Goal: Task Accomplishment & Management: Use online tool/utility

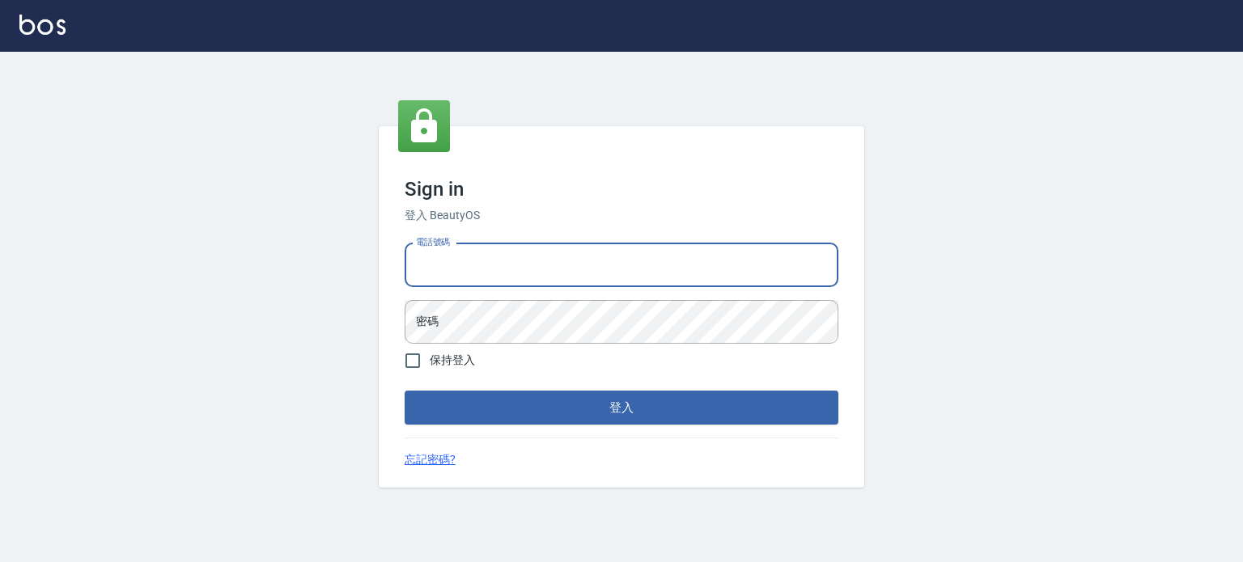
click at [495, 275] on input "電話號碼" at bounding box center [622, 266] width 434 height 44
type input "0953539532"
click at [405, 391] on button "登入" at bounding box center [622, 408] width 434 height 34
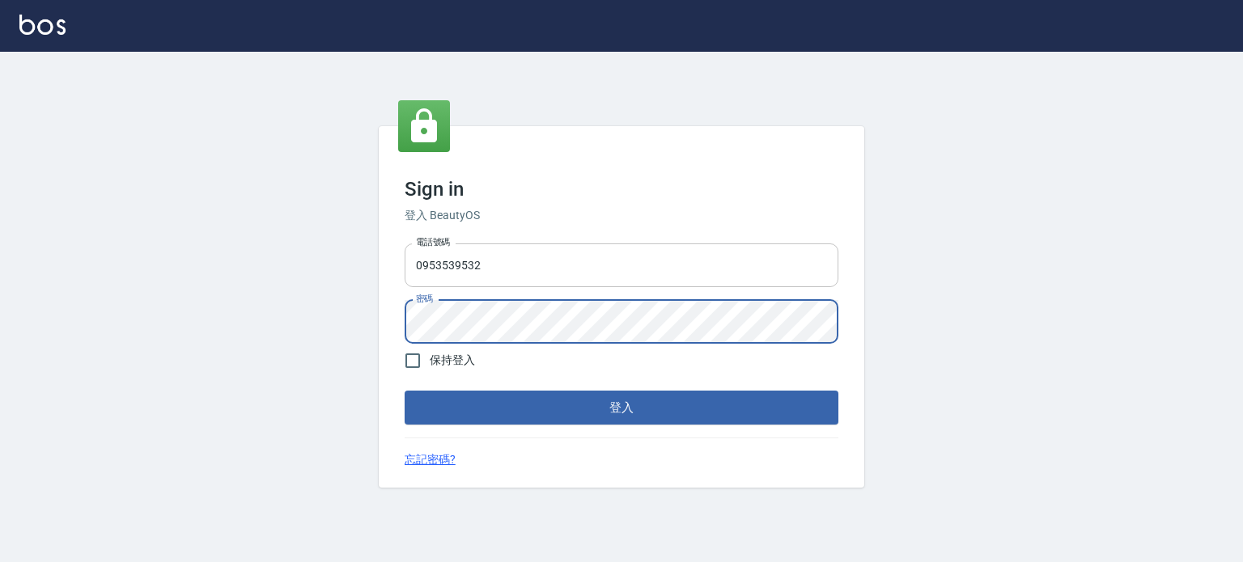
click at [405, 391] on button "登入" at bounding box center [622, 408] width 434 height 34
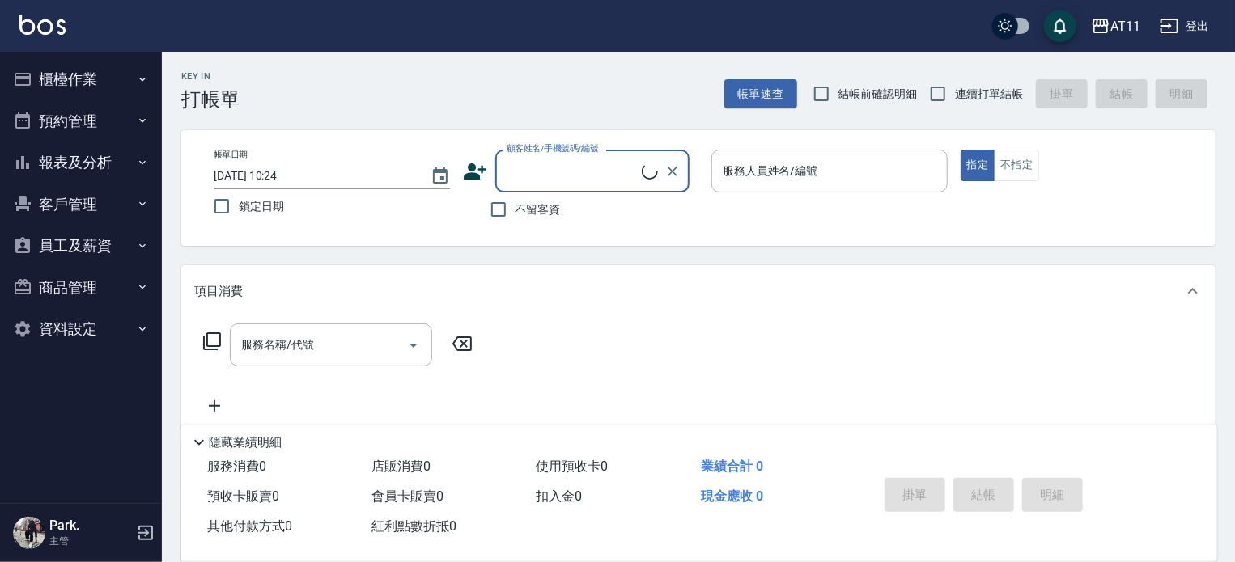
click at [91, 89] on button "櫃檯作業" at bounding box center [80, 79] width 149 height 42
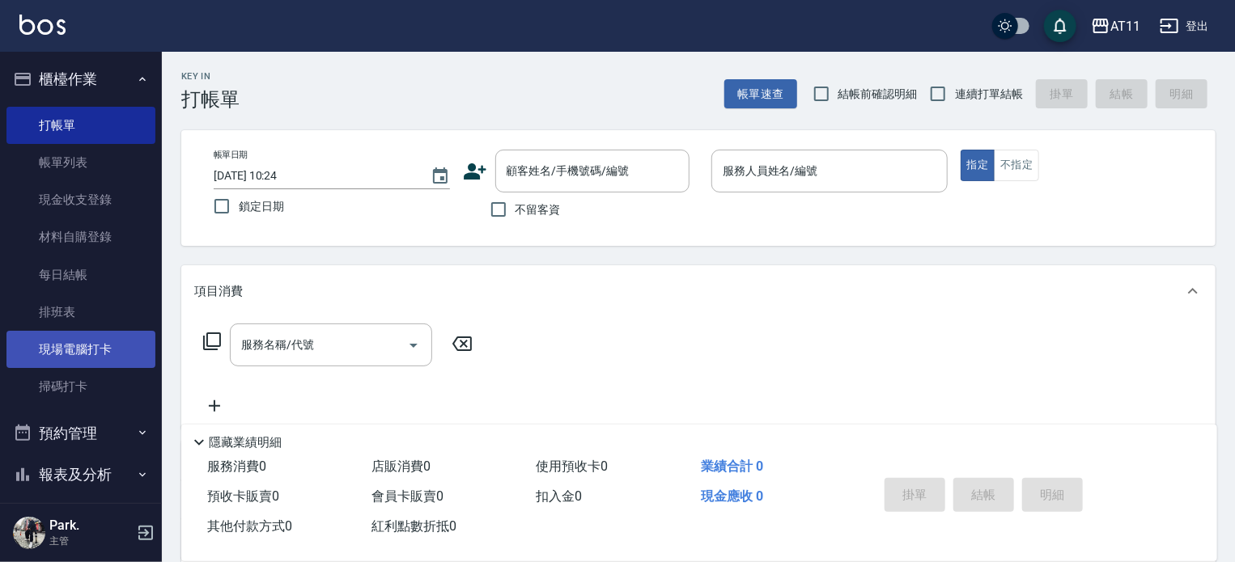
click at [113, 350] on link "現場電腦打卡" at bounding box center [80, 349] width 149 height 37
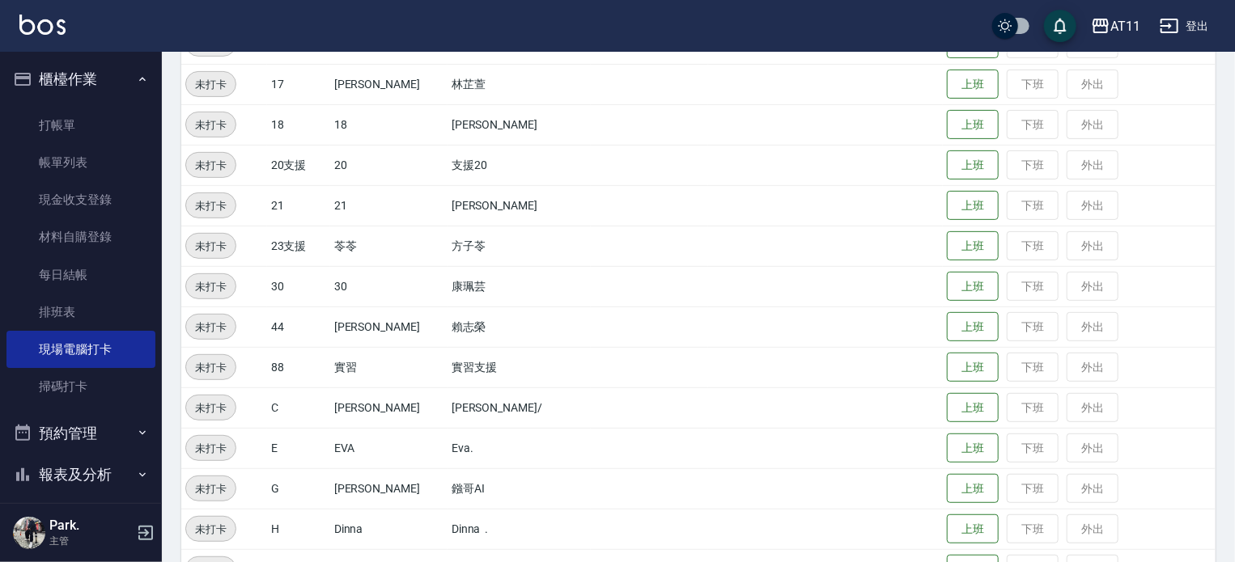
scroll to position [405, 0]
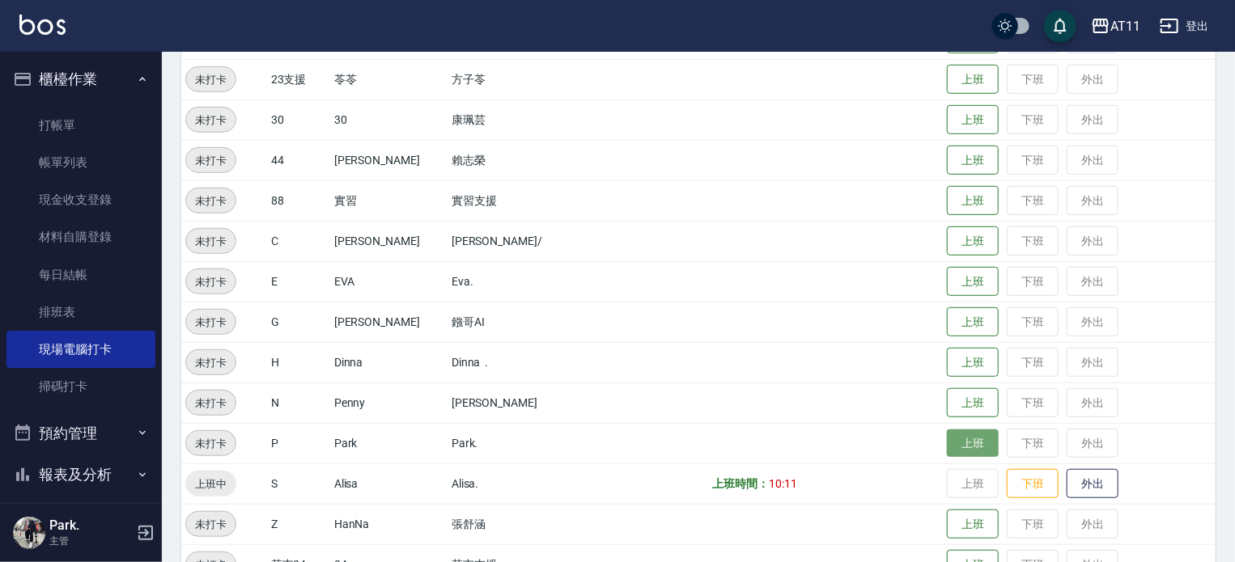
click at [955, 444] on button "上班" at bounding box center [973, 444] width 52 height 28
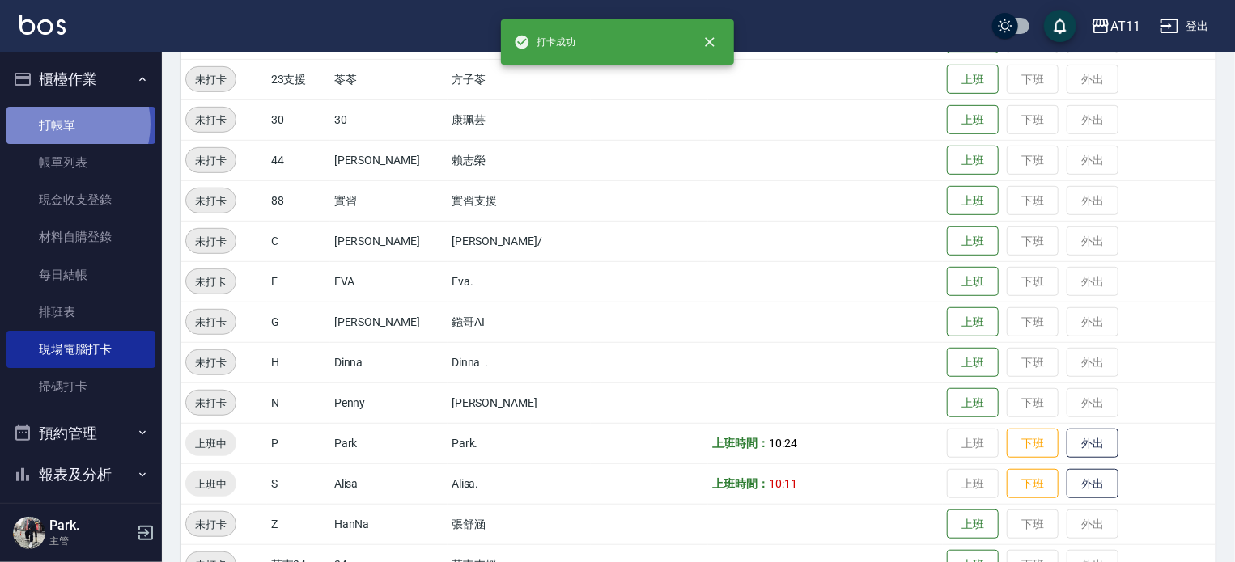
click at [62, 124] on link "打帳單" at bounding box center [80, 125] width 149 height 37
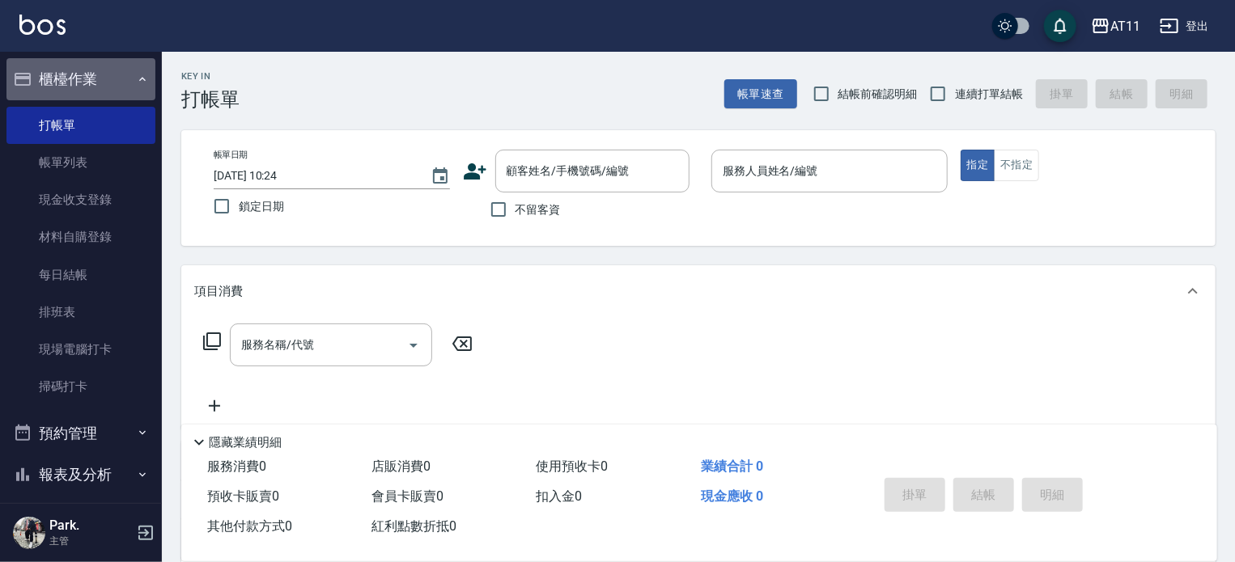
click at [83, 89] on button "櫃檯作業" at bounding box center [80, 79] width 149 height 42
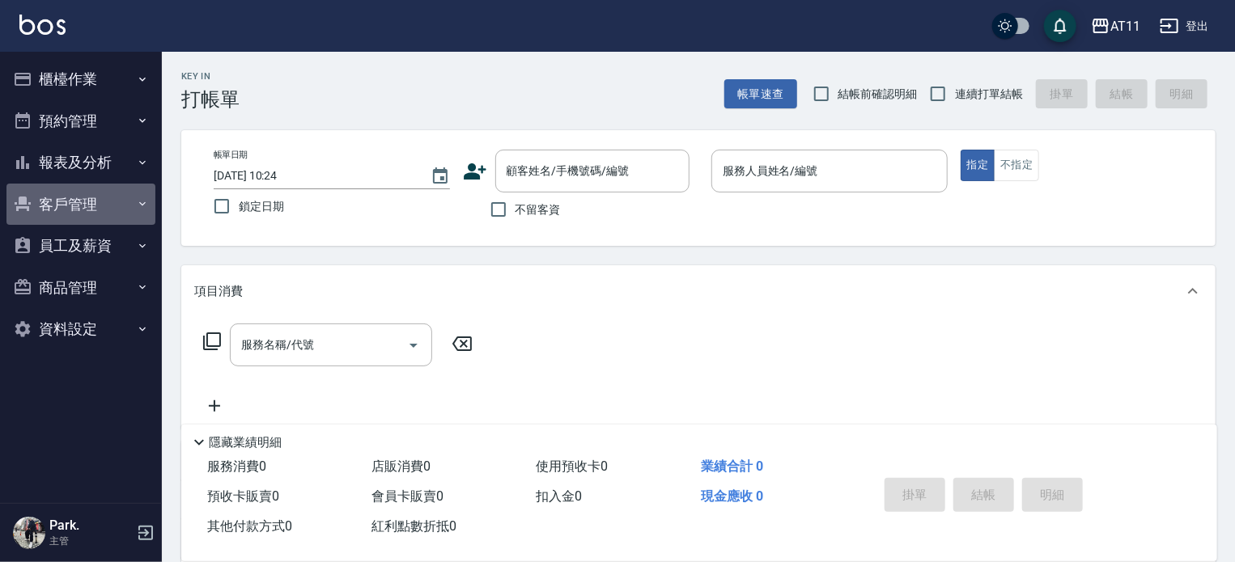
click at [87, 196] on button "客戶管理" at bounding box center [80, 205] width 149 height 42
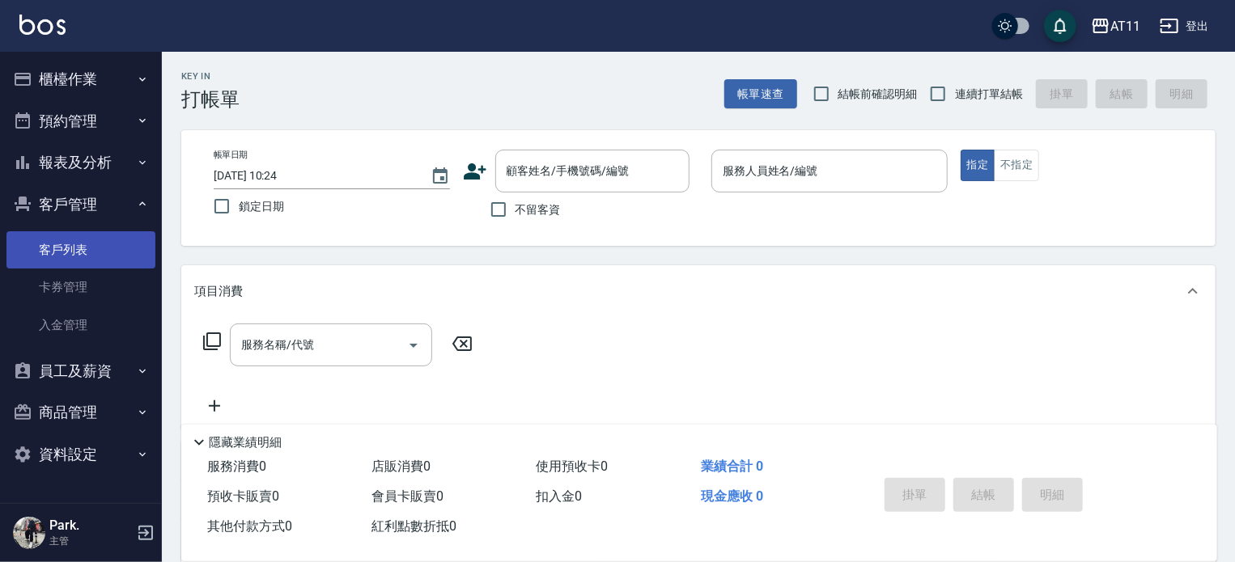
click at [83, 248] on link "客戶列表" at bounding box center [80, 249] width 149 height 37
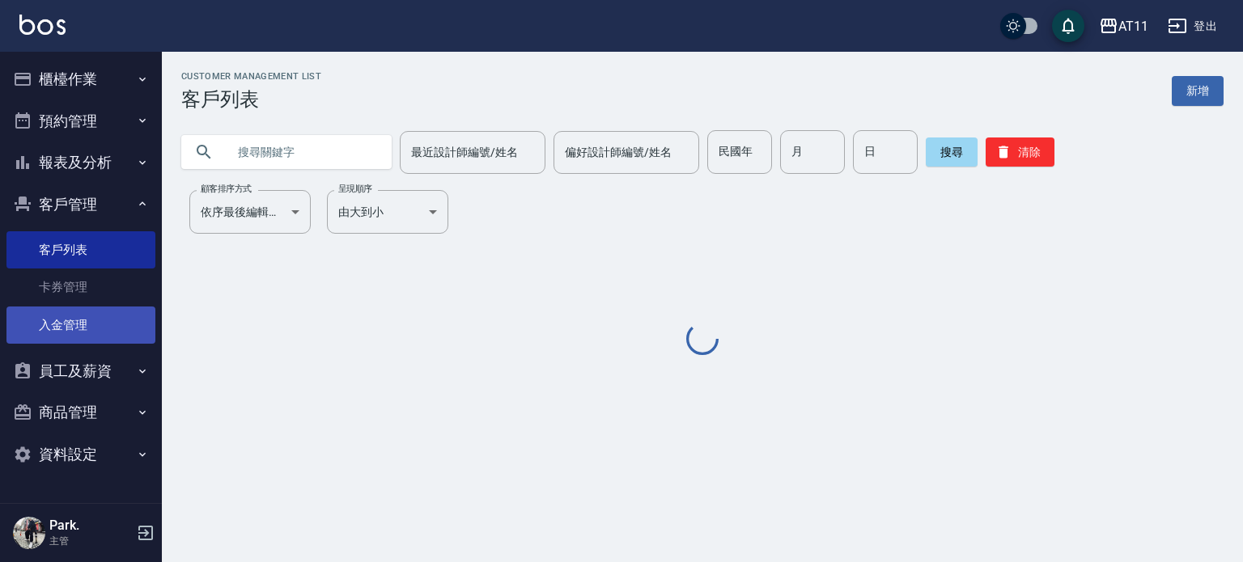
click at [71, 323] on link "入金管理" at bounding box center [80, 325] width 149 height 37
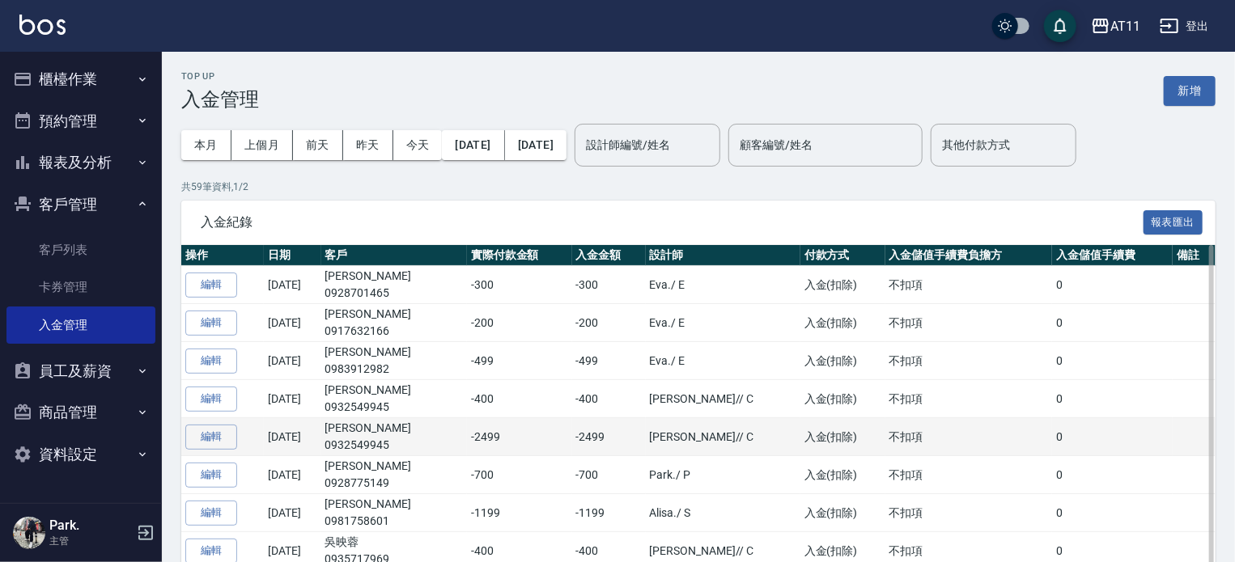
scroll to position [81, 0]
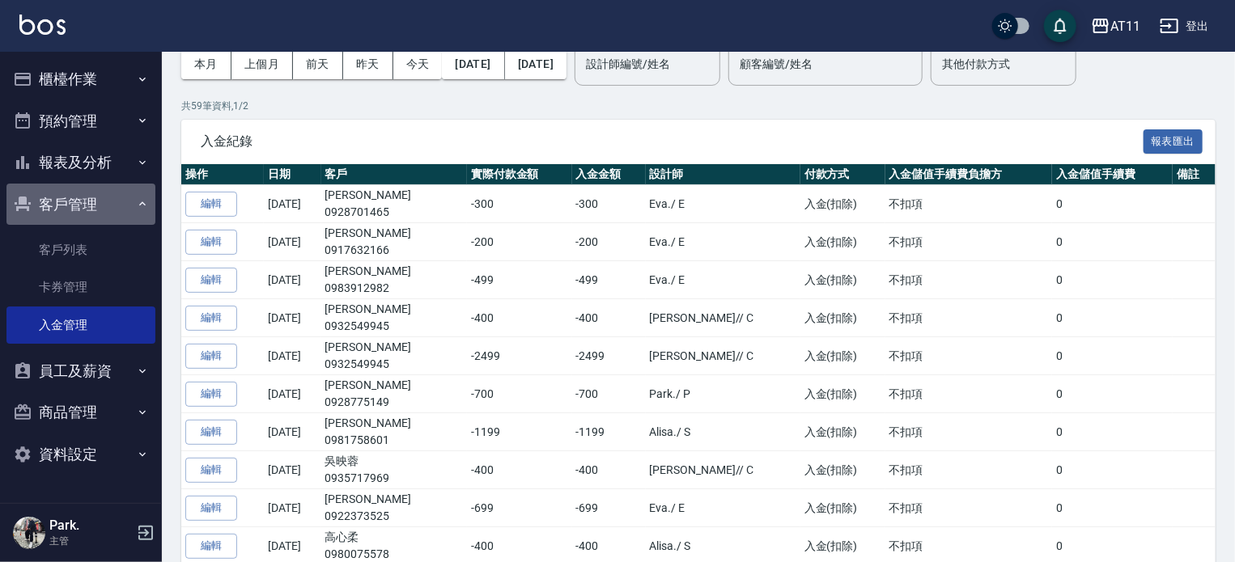
click at [63, 206] on button "客戶管理" at bounding box center [80, 205] width 149 height 42
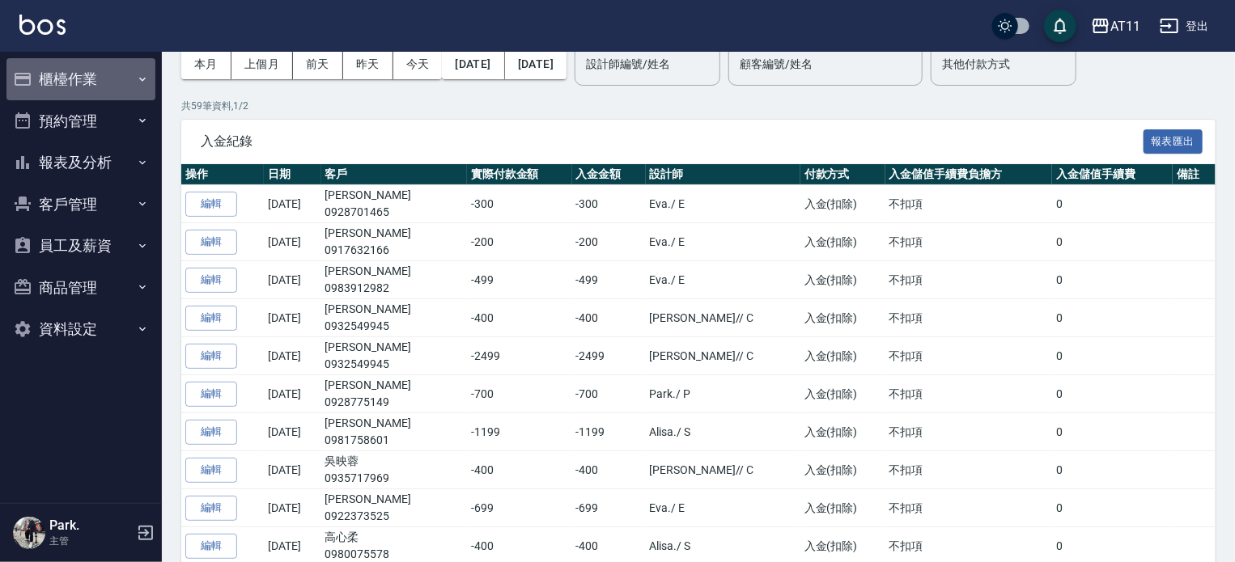
click at [64, 79] on button "櫃檯作業" at bounding box center [80, 79] width 149 height 42
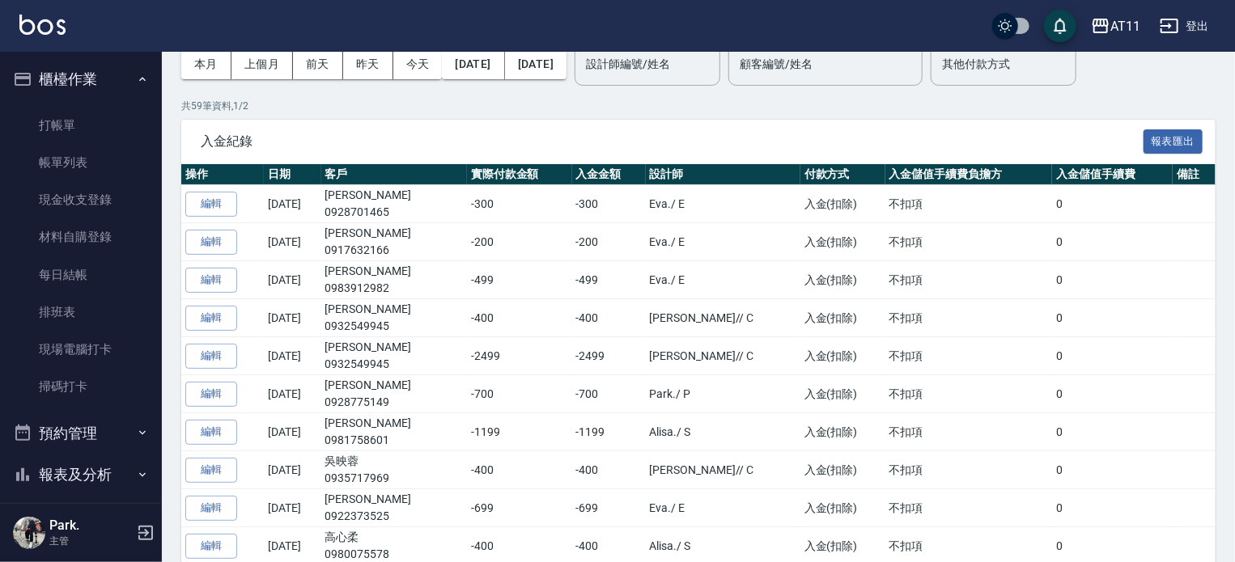
click at [65, 78] on button "櫃檯作業" at bounding box center [80, 79] width 149 height 42
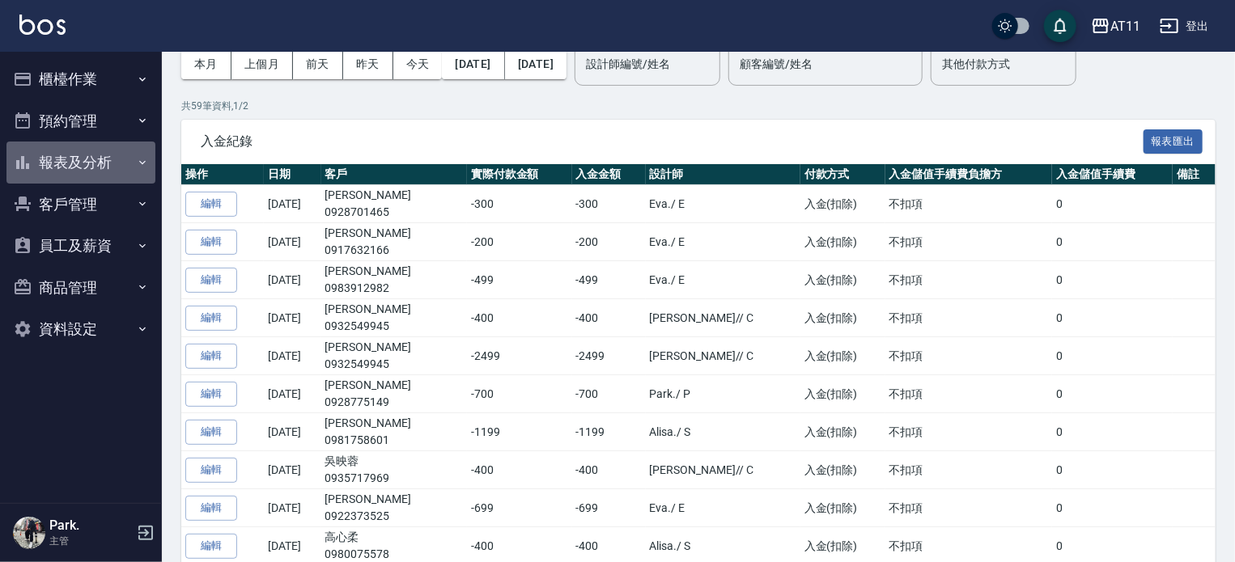
click at [74, 158] on button "報表及分析" at bounding box center [80, 163] width 149 height 42
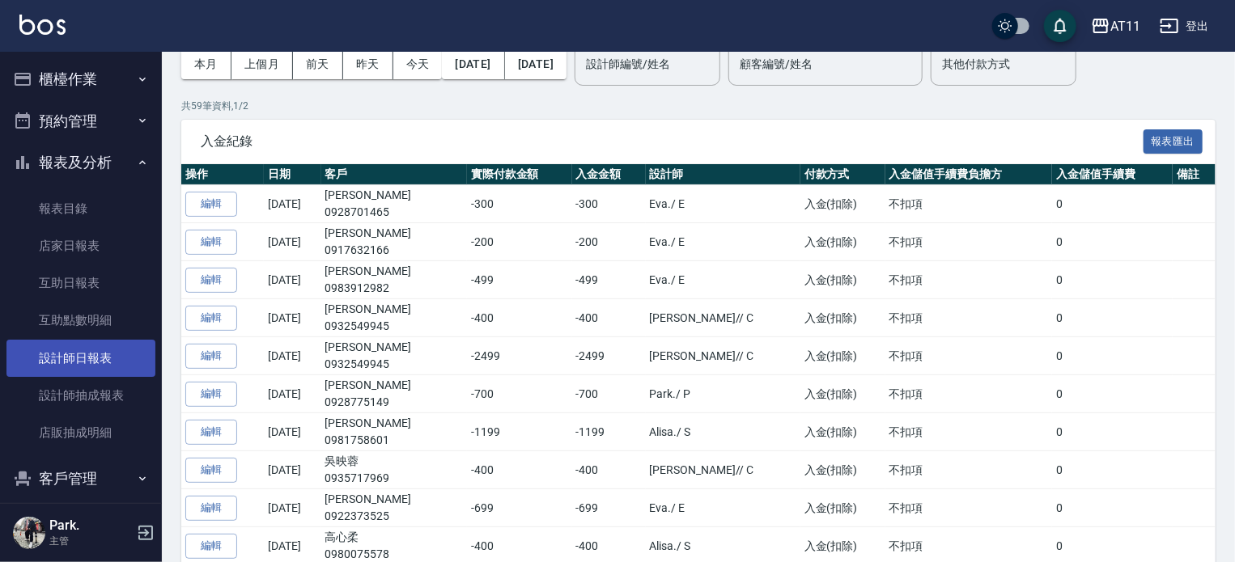
click at [99, 354] on link "設計師日報表" at bounding box center [80, 358] width 149 height 37
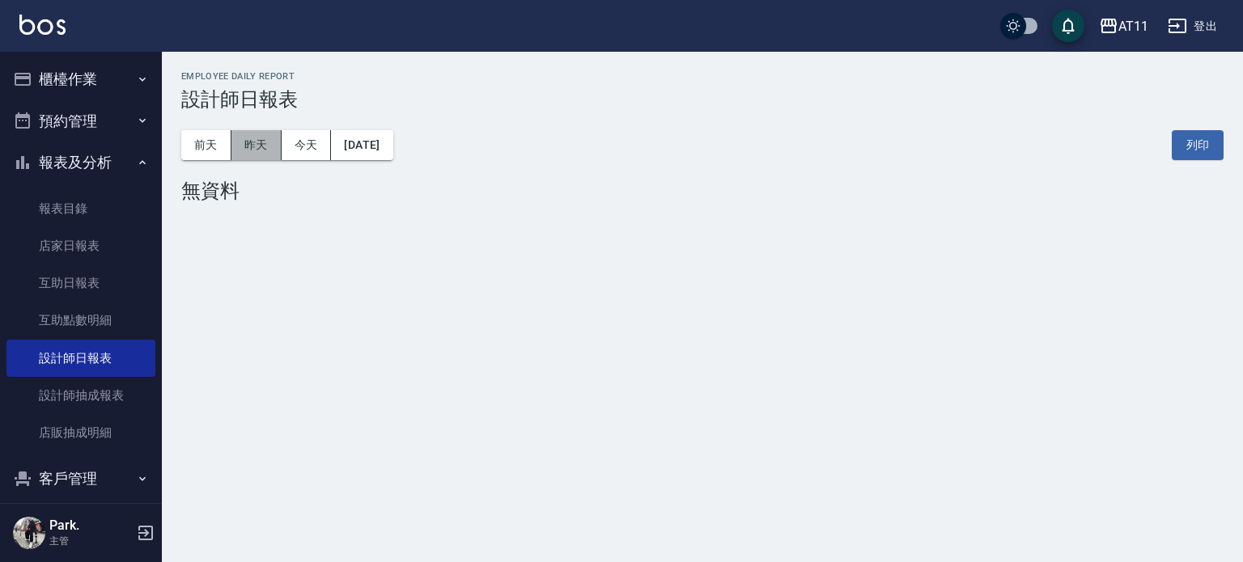
click at [260, 148] on button "昨天" at bounding box center [256, 145] width 50 height 30
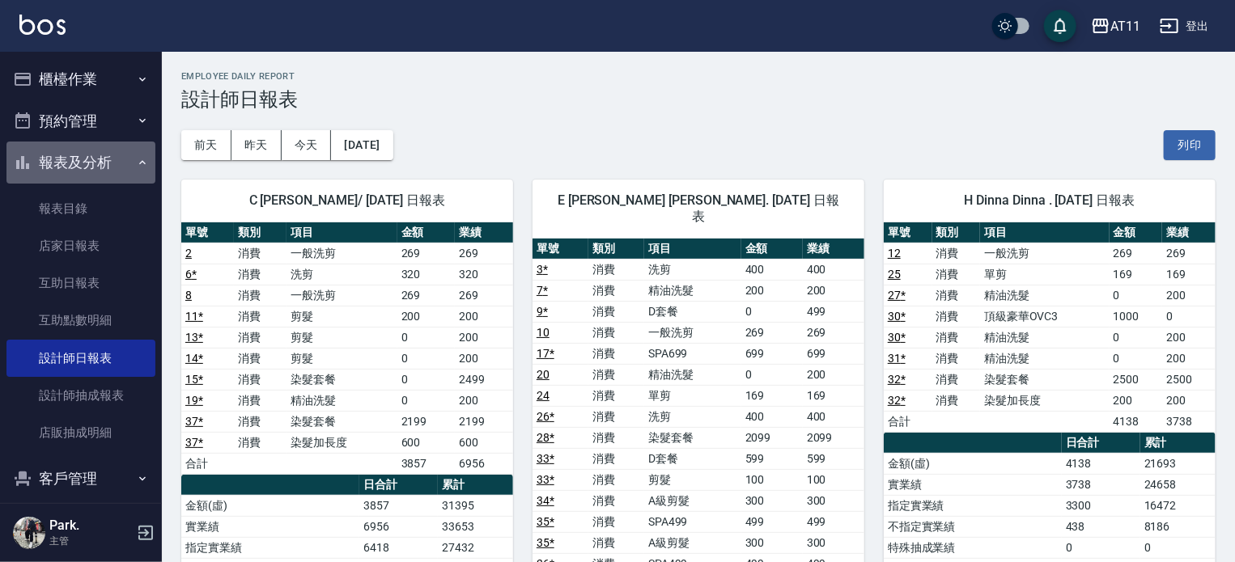
click at [96, 159] on button "報表及分析" at bounding box center [80, 163] width 149 height 42
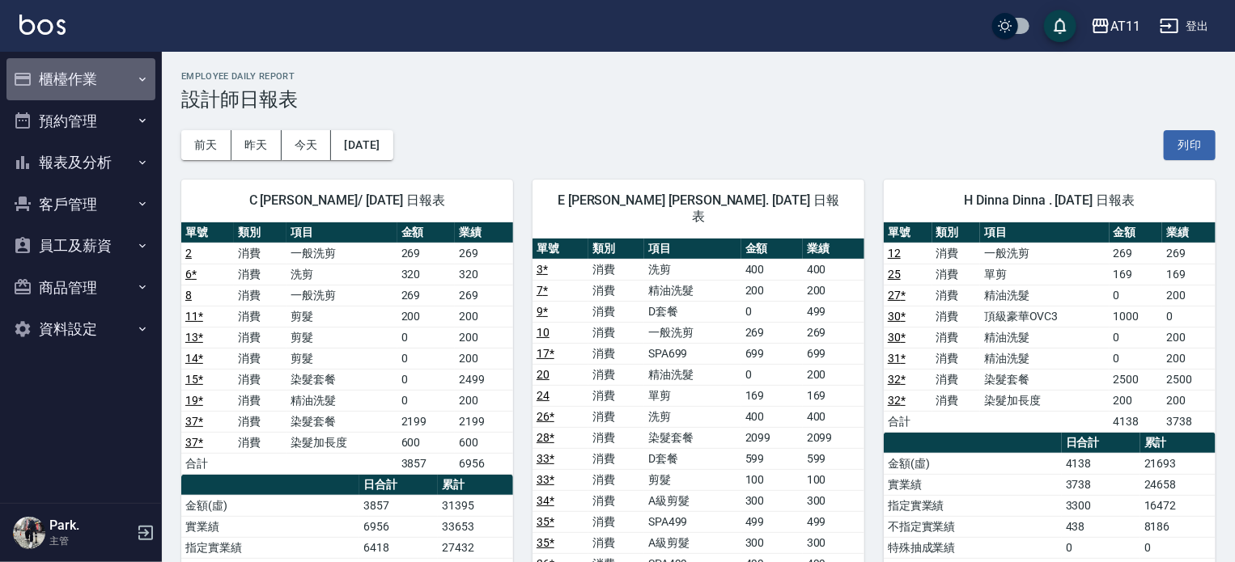
click at [81, 73] on button "櫃檯作業" at bounding box center [80, 79] width 149 height 42
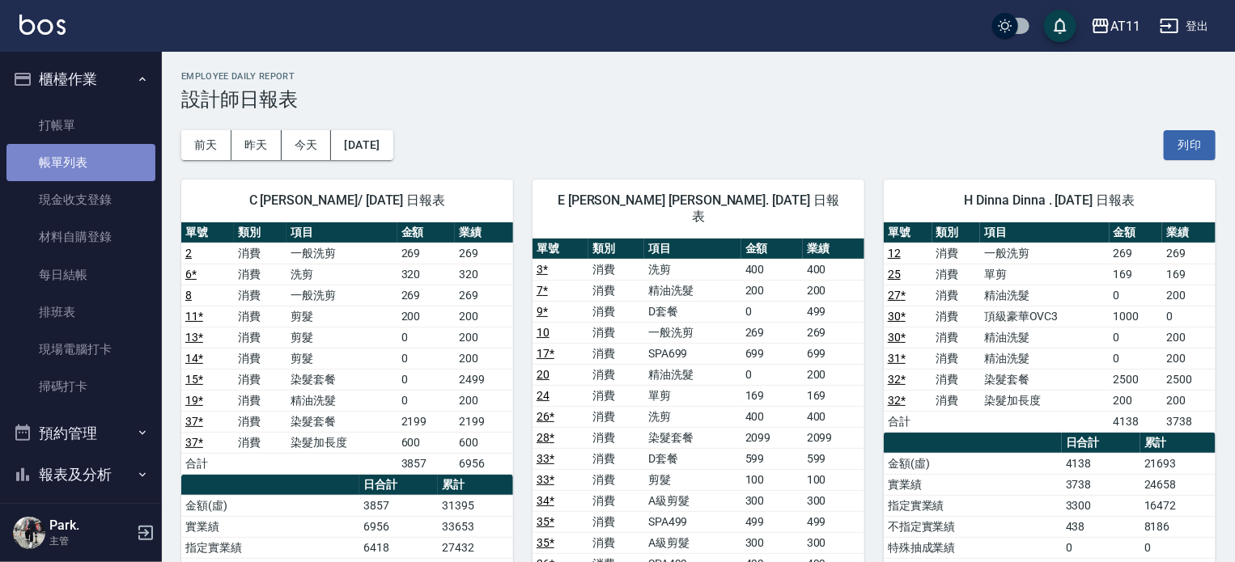
click at [81, 159] on link "帳單列表" at bounding box center [80, 162] width 149 height 37
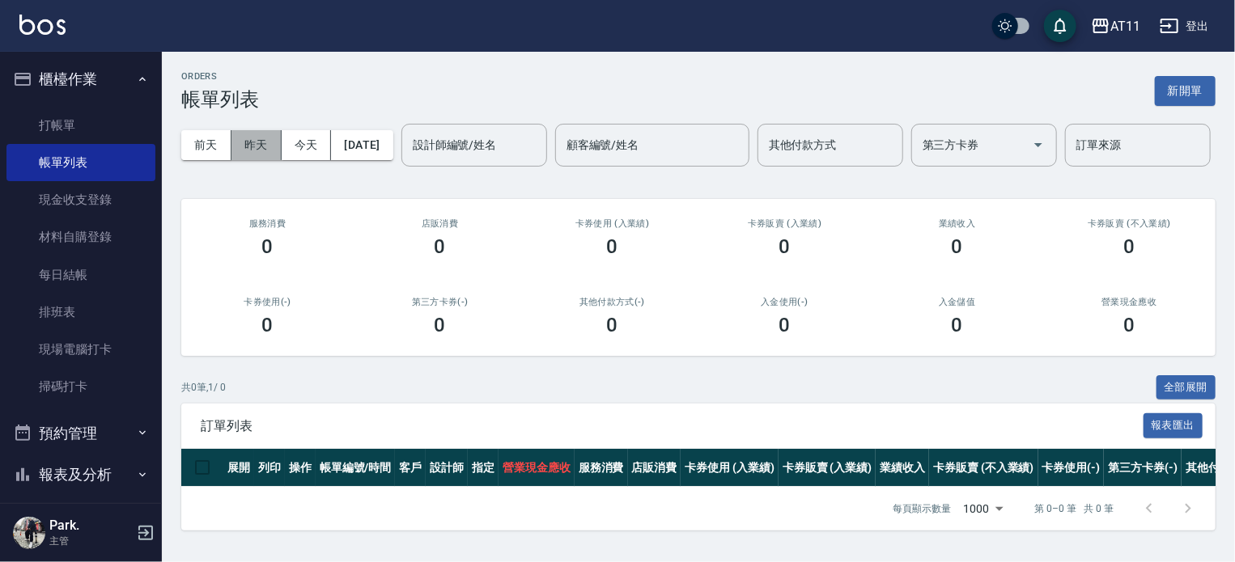
click at [261, 140] on button "昨天" at bounding box center [256, 145] width 50 height 30
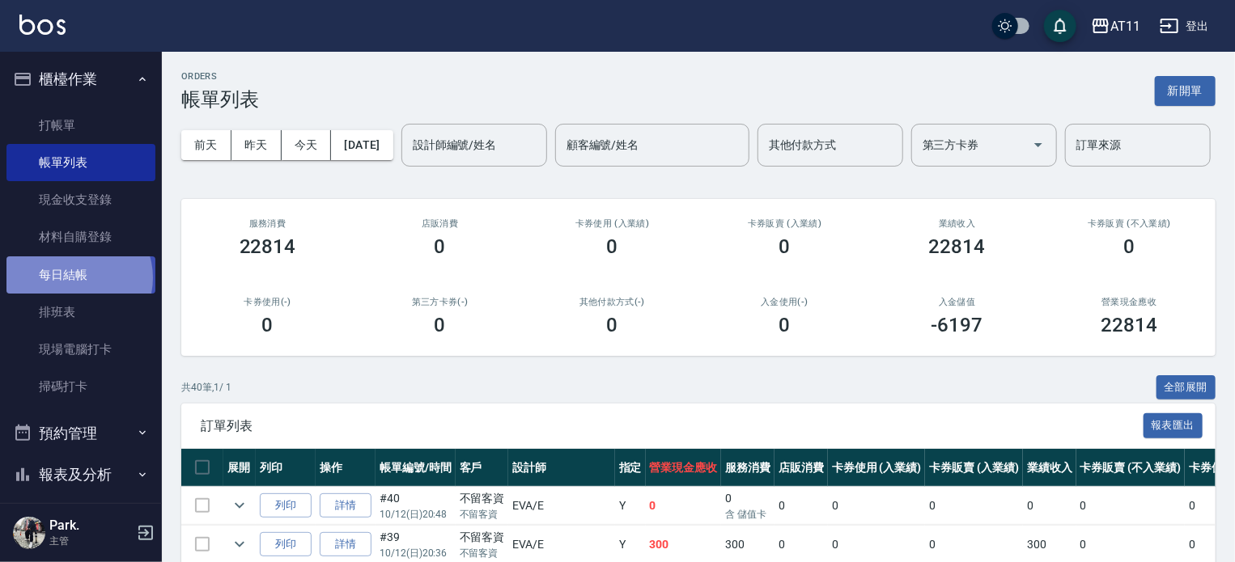
click at [78, 278] on link "每日結帳" at bounding box center [80, 275] width 149 height 37
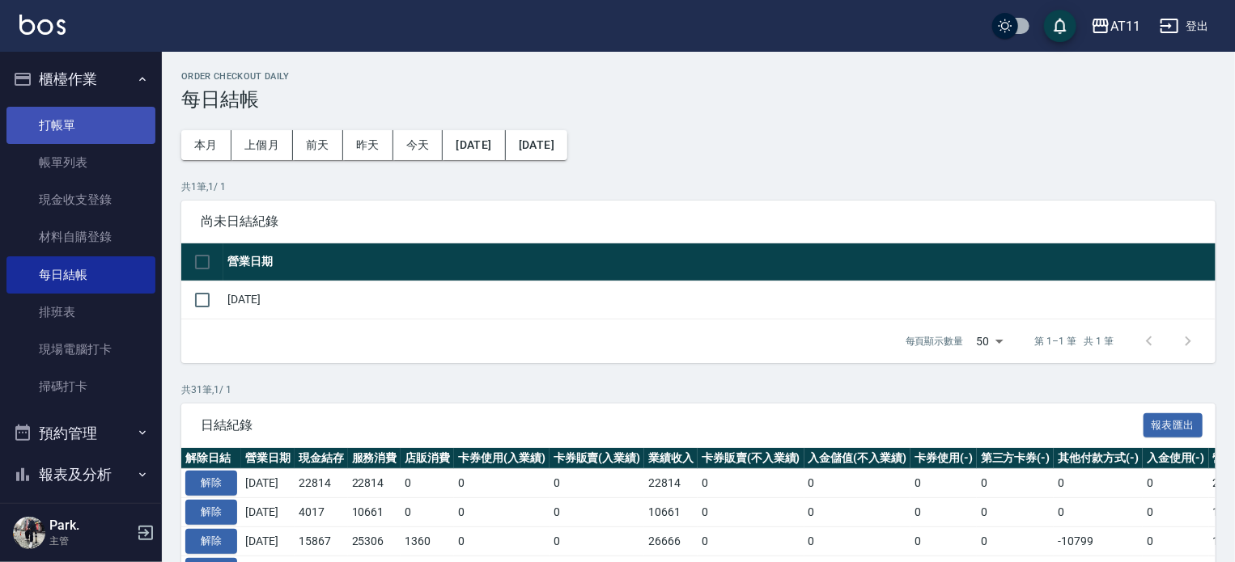
click at [82, 131] on link "打帳單" at bounding box center [80, 125] width 149 height 37
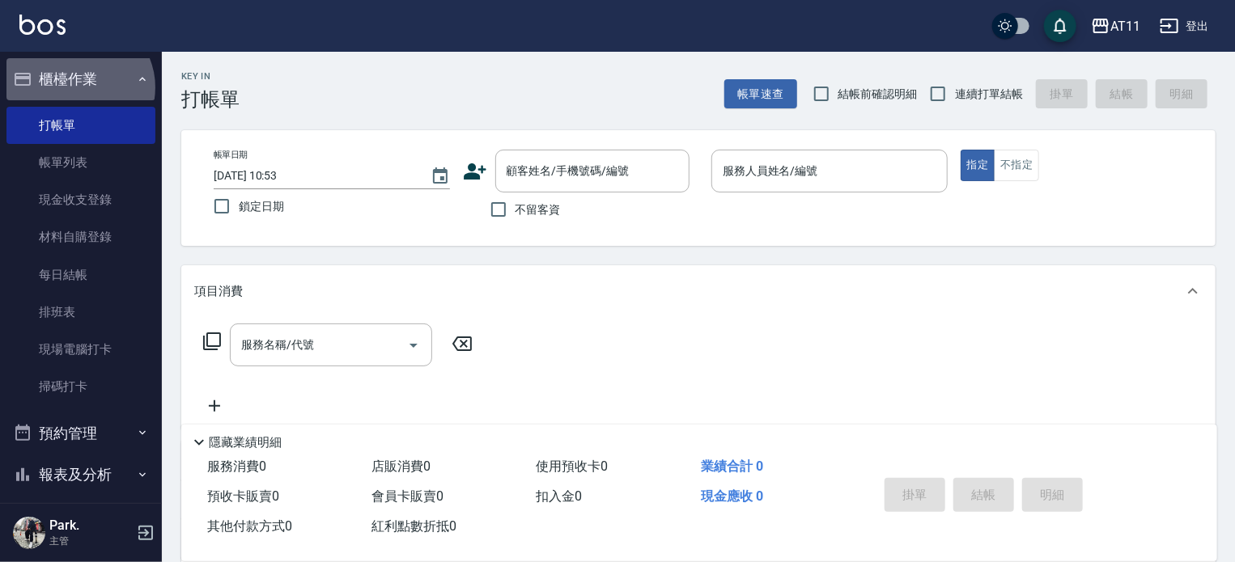
click at [78, 87] on button "櫃檯作業" at bounding box center [80, 79] width 149 height 42
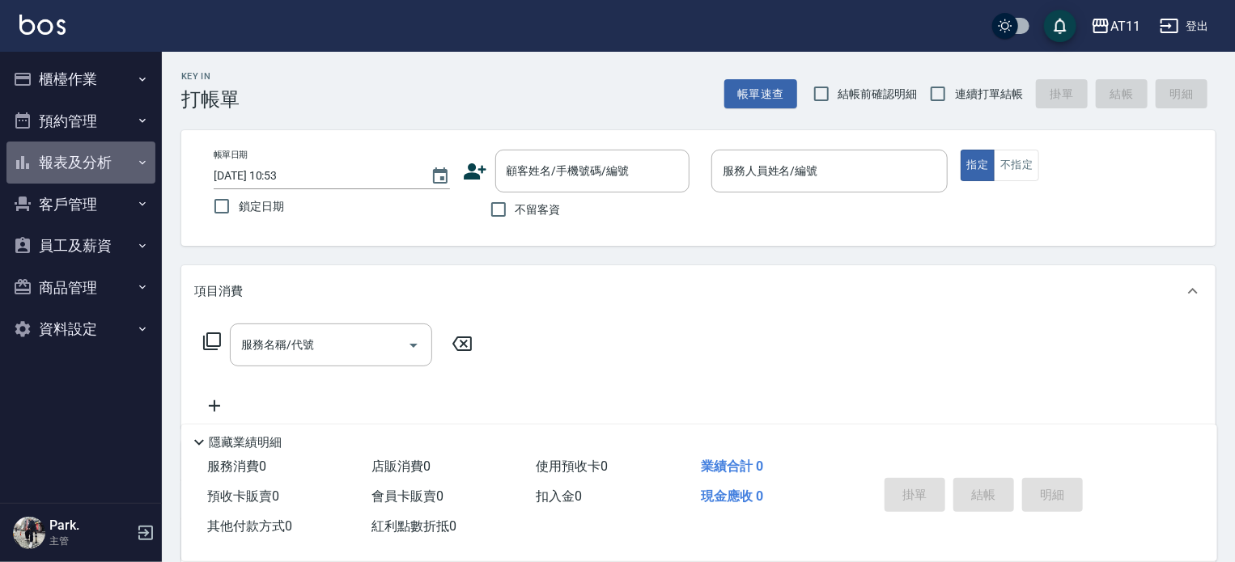
click at [90, 163] on button "報表及分析" at bounding box center [80, 163] width 149 height 42
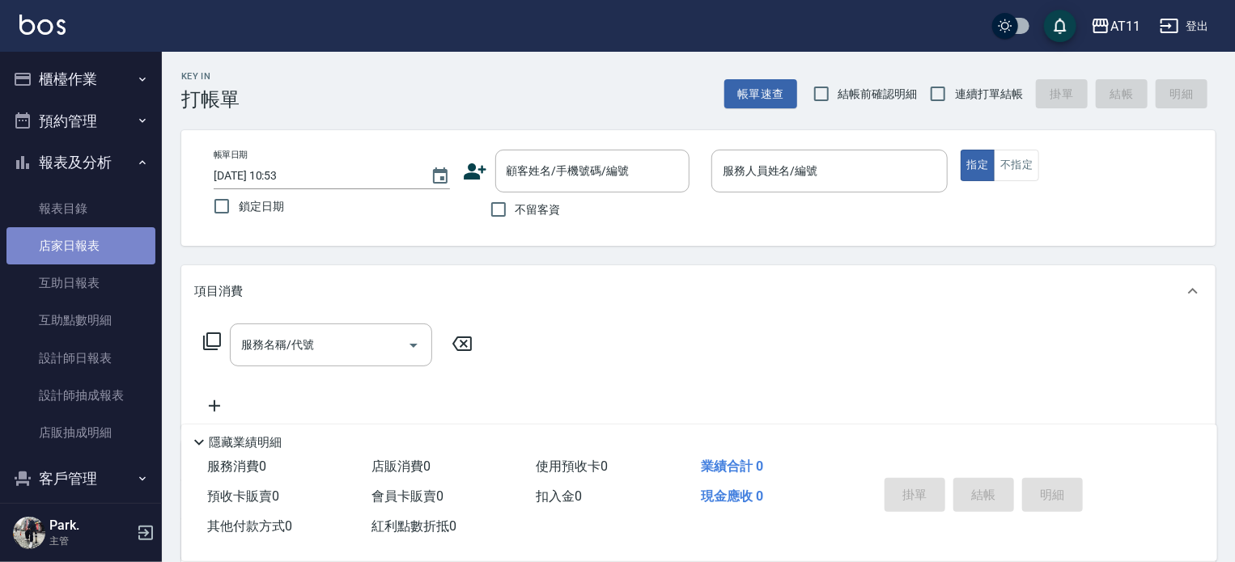
click at [113, 230] on link "店家日報表" at bounding box center [80, 245] width 149 height 37
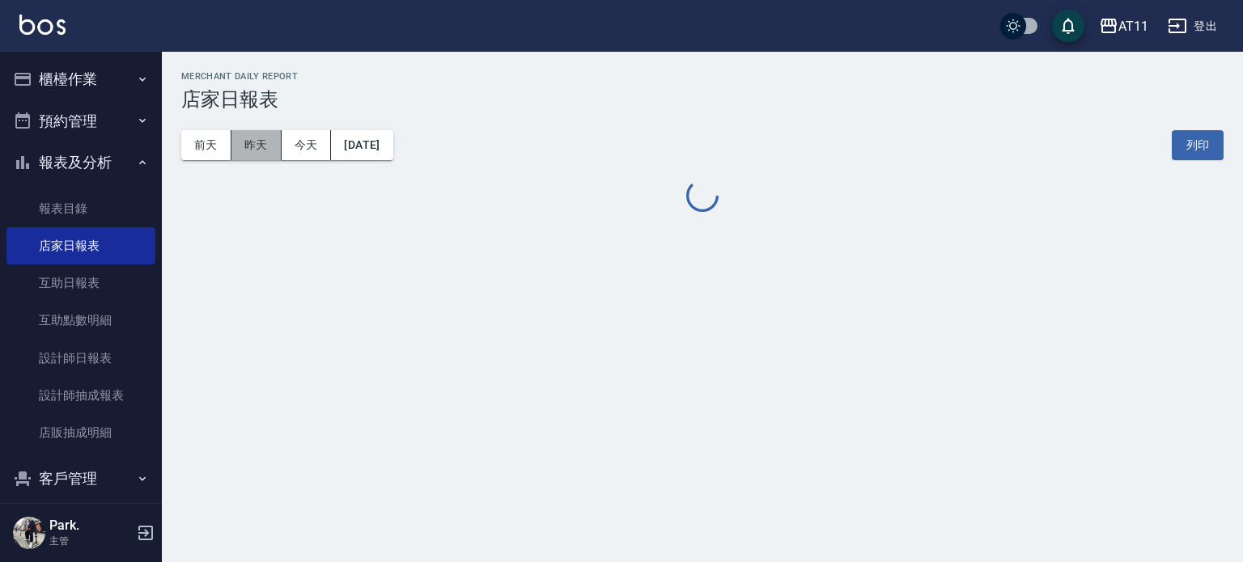
click at [257, 146] on button "昨天" at bounding box center [256, 145] width 50 height 30
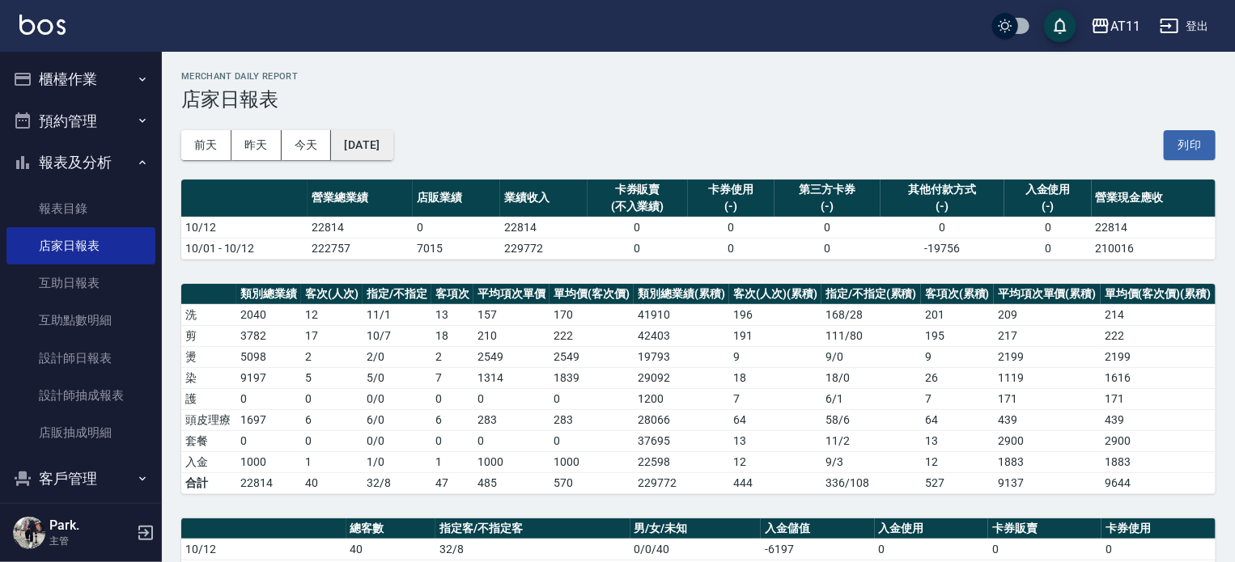
click at [375, 140] on button "[DATE]" at bounding box center [362, 145] width 62 height 30
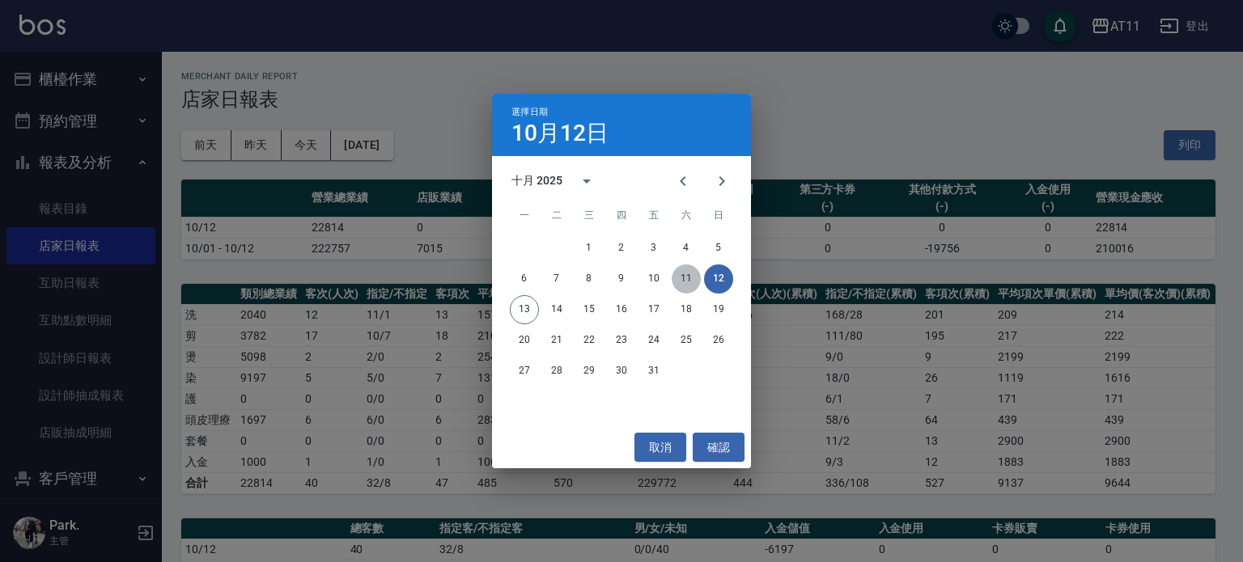
click at [686, 276] on button "11" at bounding box center [686, 279] width 29 height 29
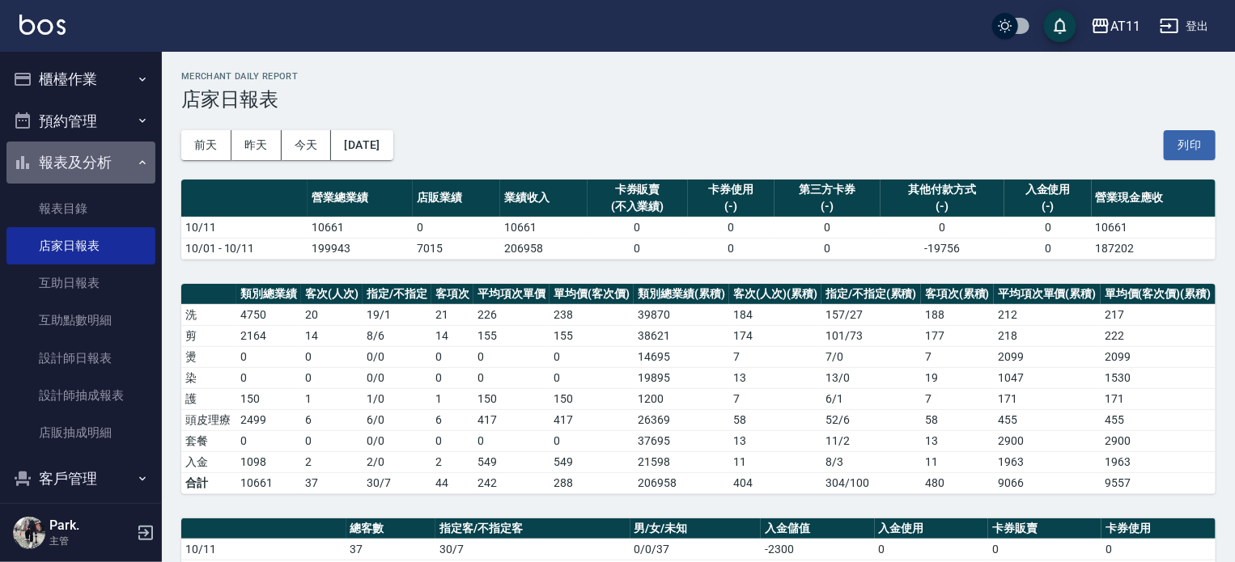
click at [94, 162] on button "報表及分析" at bounding box center [80, 163] width 149 height 42
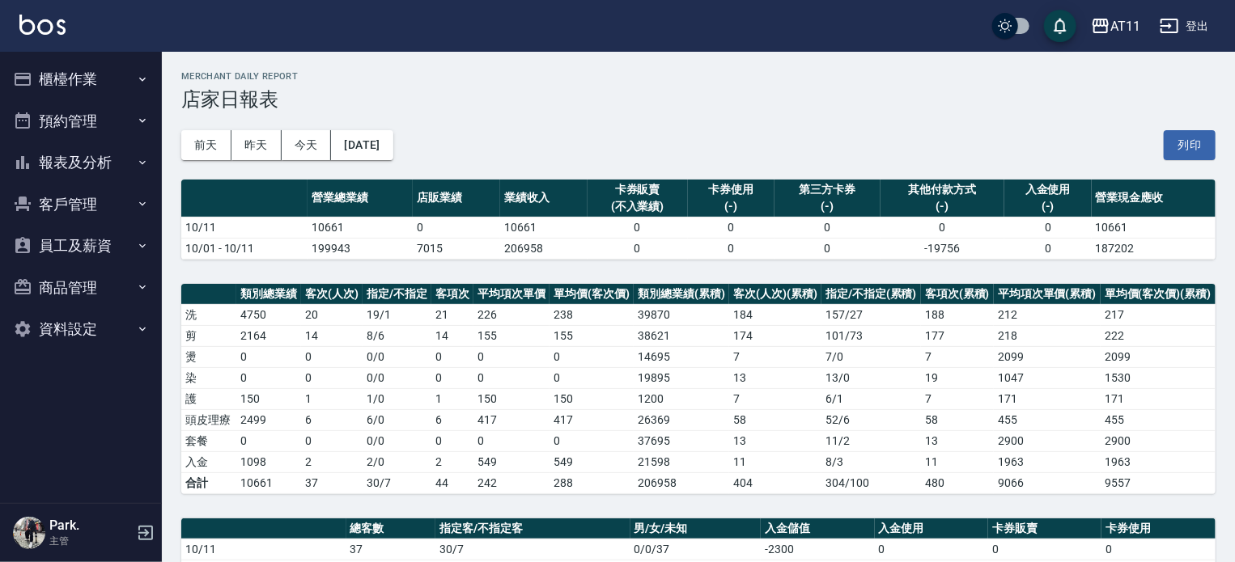
click at [71, 74] on button "櫃檯作業" at bounding box center [80, 79] width 149 height 42
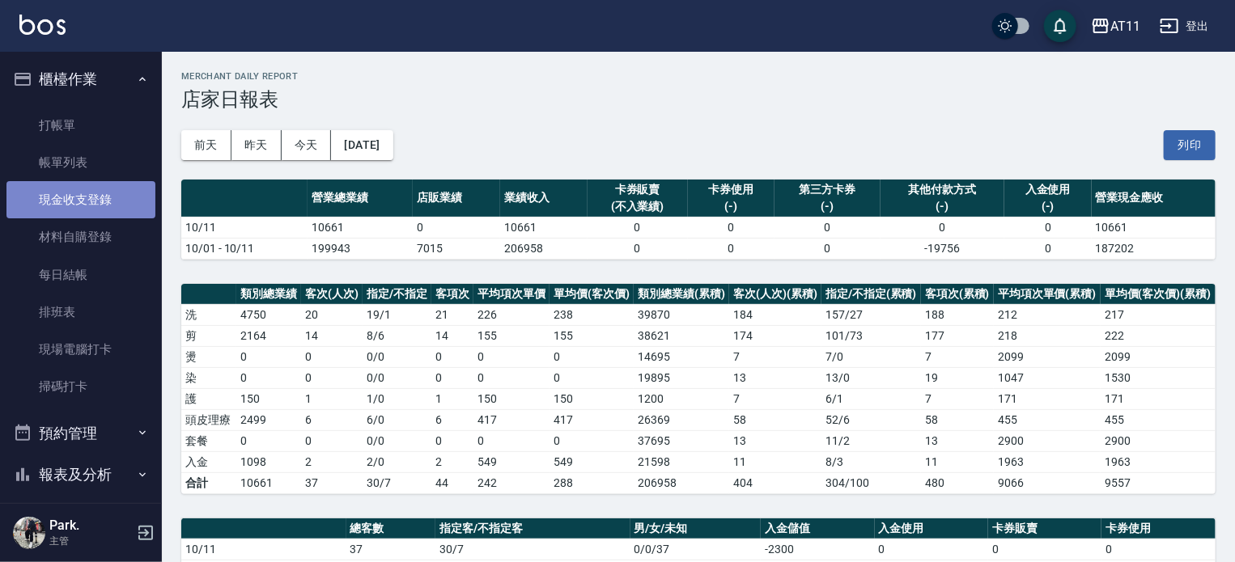
click at [95, 193] on link "現金收支登錄" at bounding box center [80, 199] width 149 height 37
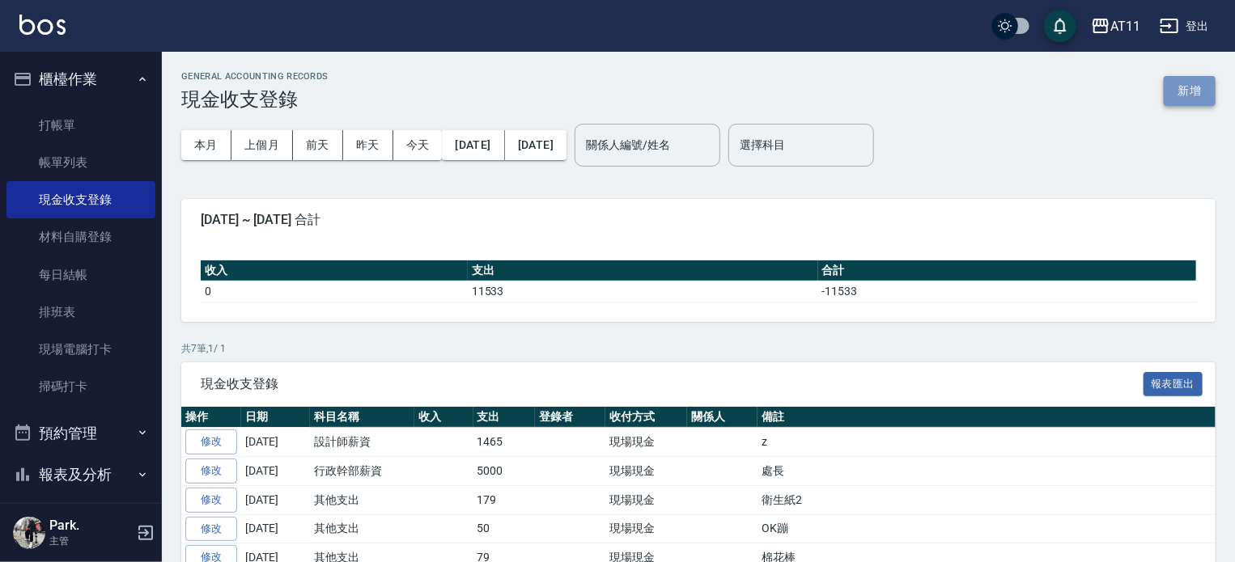
click at [1188, 100] on button "新增" at bounding box center [1190, 91] width 52 height 30
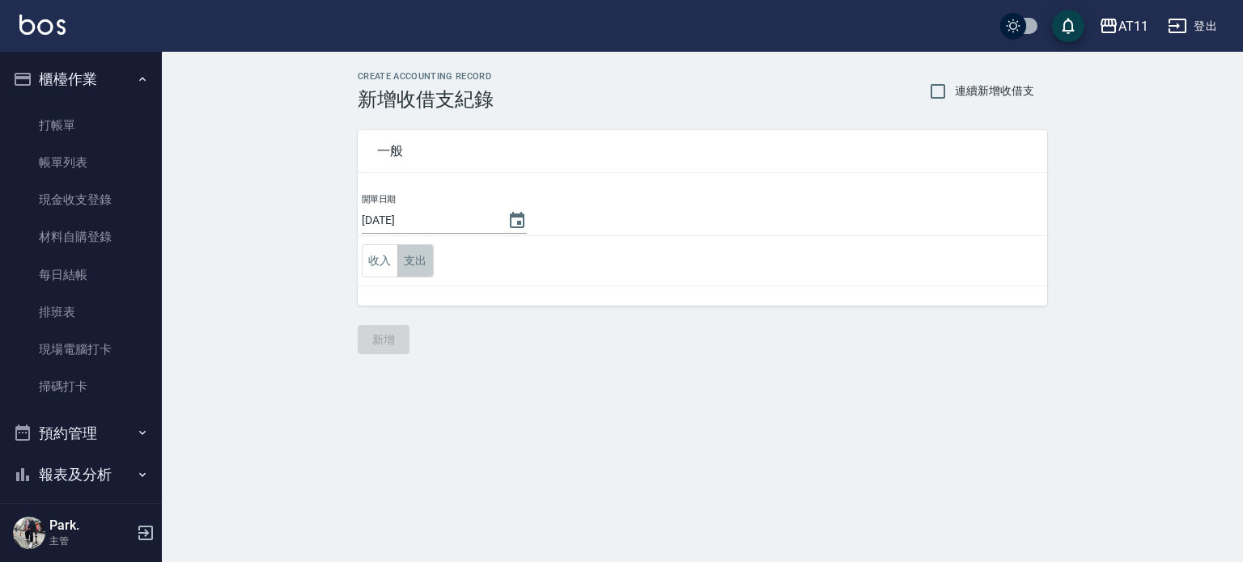
click at [417, 257] on button "支出" at bounding box center [415, 260] width 36 height 33
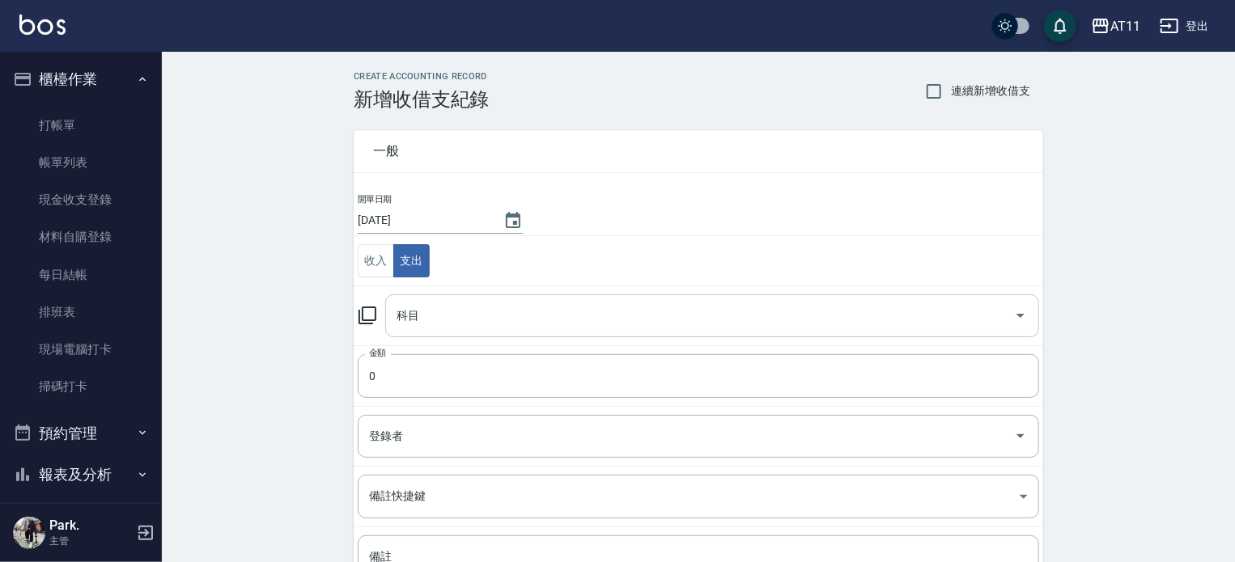
click at [456, 315] on input "科目" at bounding box center [700, 316] width 615 height 28
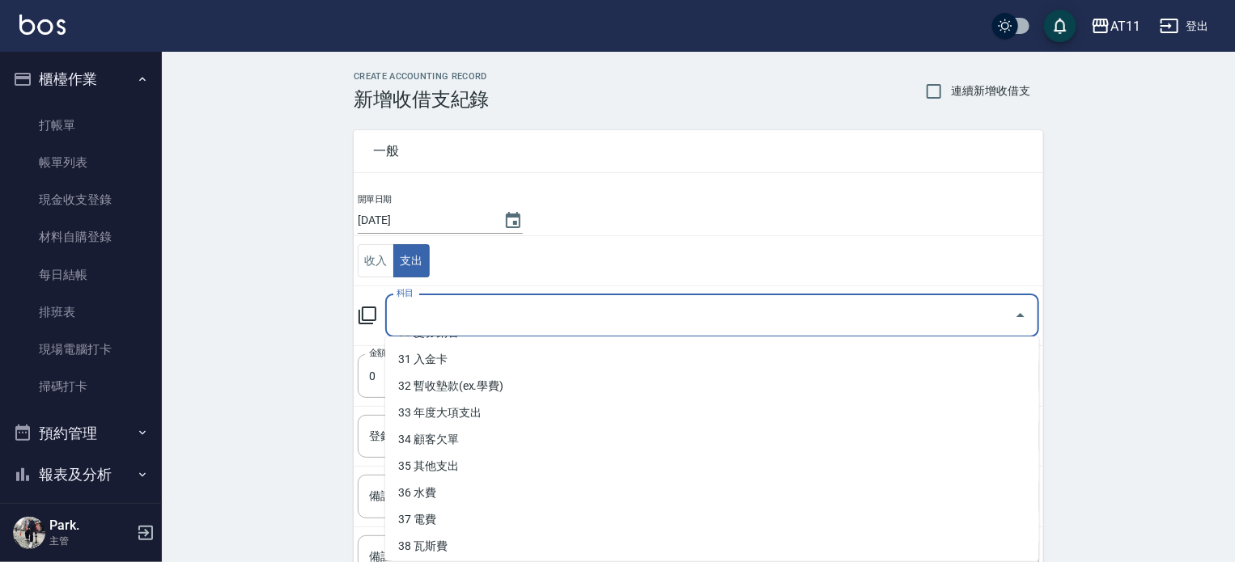
scroll to position [829, 0]
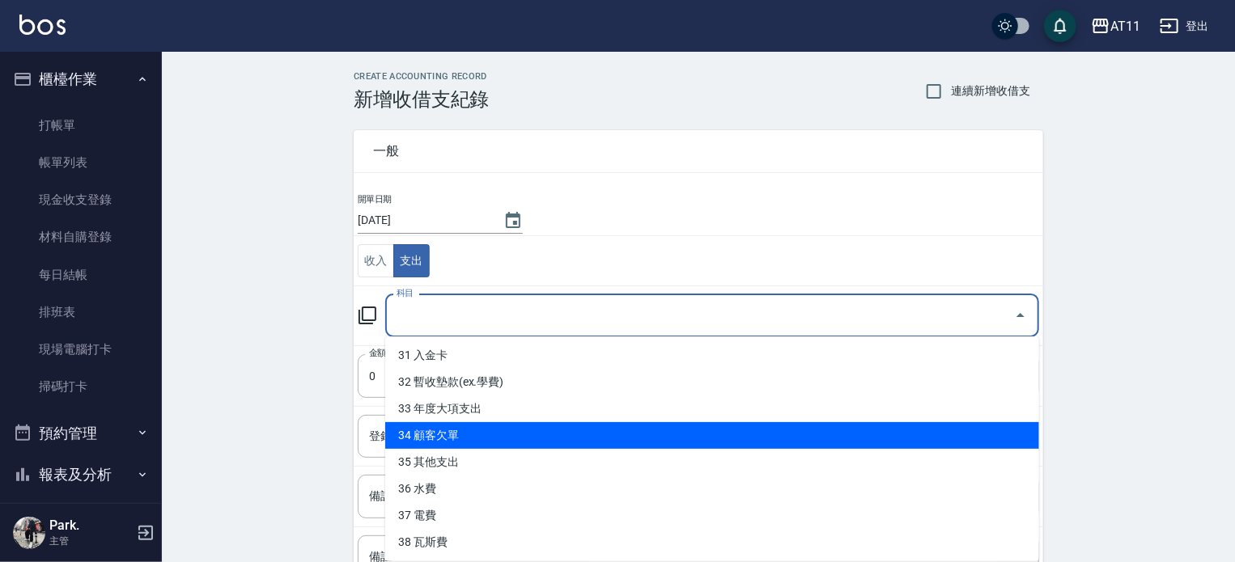
click at [609, 452] on ul "0 售貨費用 1 營業收入 2 產品販賣 3 行政幹部薪資 4 設計師薪資 5 助理薪資 6 員工借支 7 業績獎金 8 伙食費 9 勞健保勞退費 10 房屋…" at bounding box center [712, 449] width 654 height 225
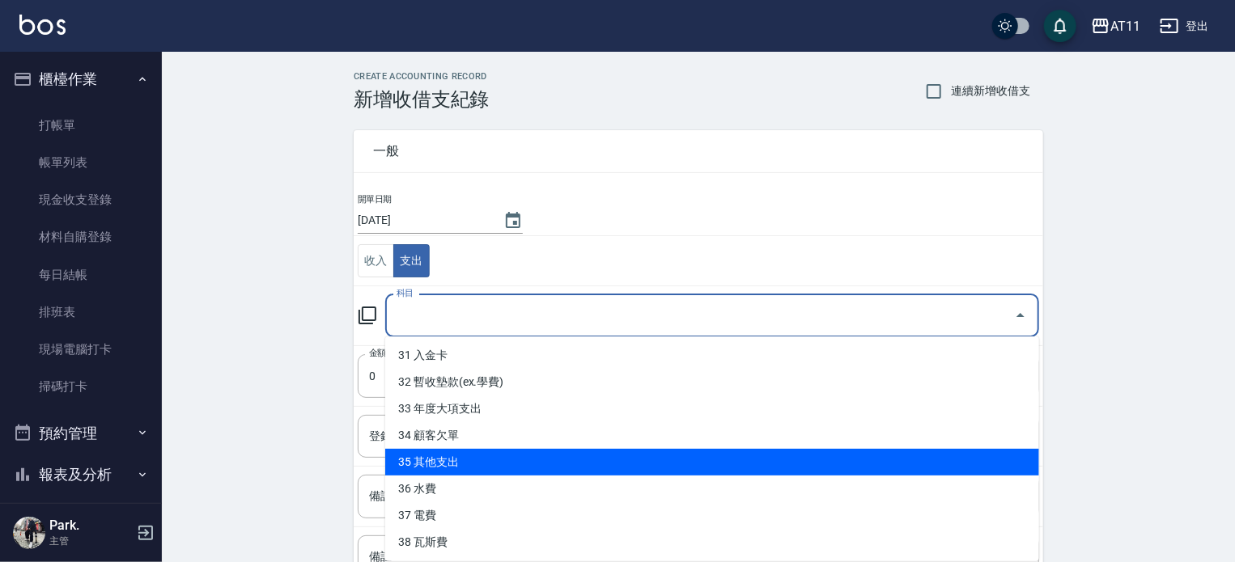
click at [609, 454] on li "35 其他支出" at bounding box center [712, 462] width 654 height 27
type input "35 其他支出"
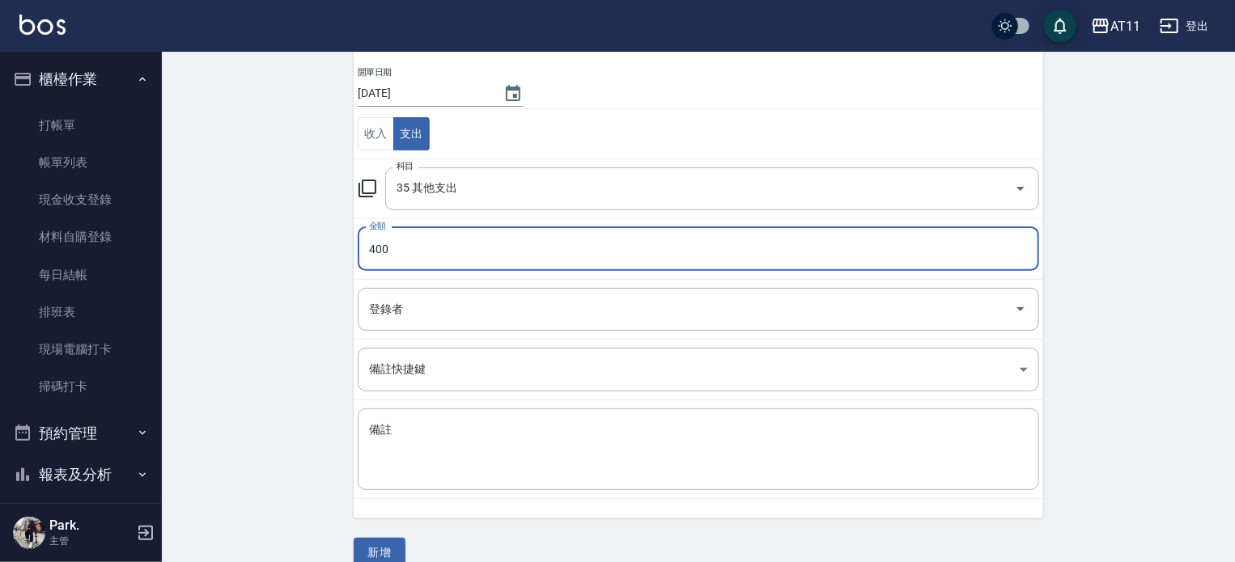
scroll to position [150, 0]
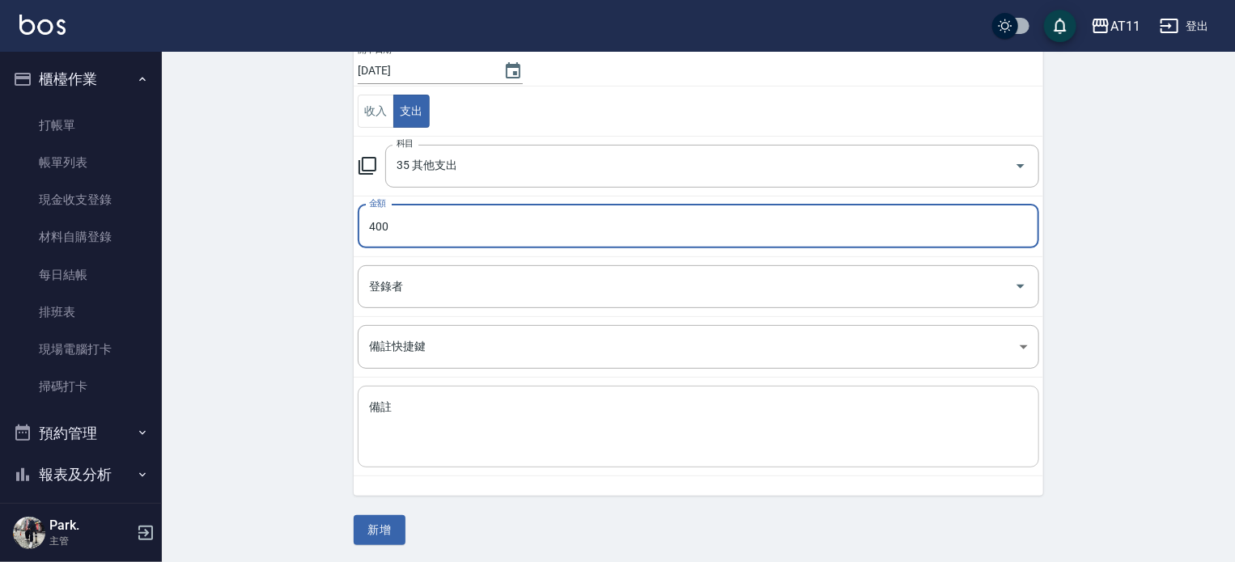
type input "400"
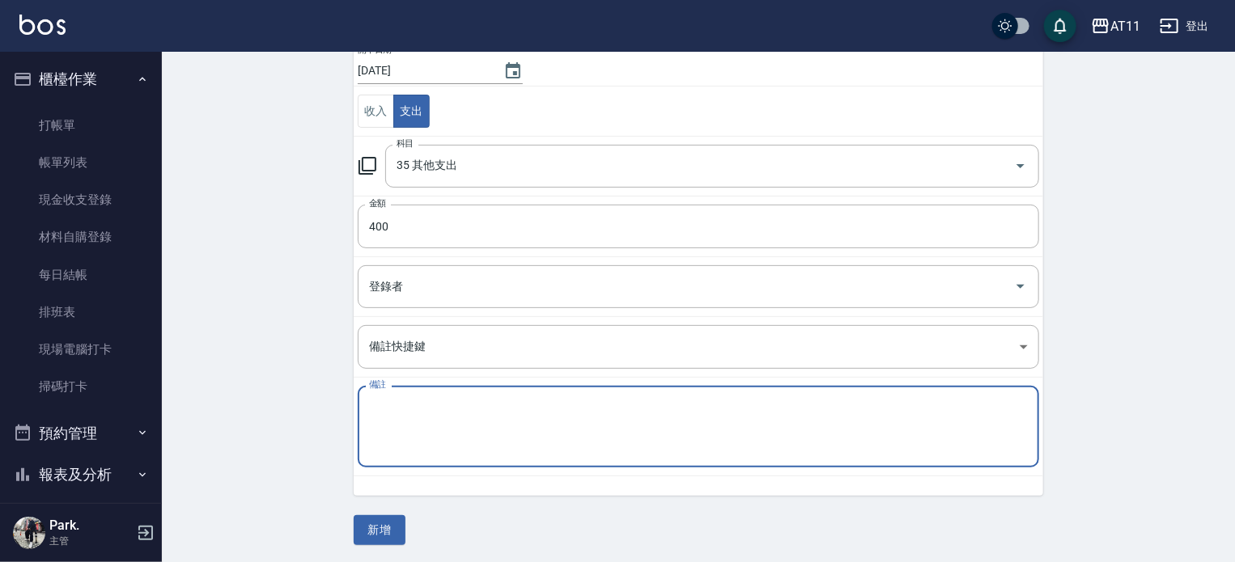
click at [584, 443] on textarea "備註" at bounding box center [698, 427] width 659 height 55
type textarea "2"
type textarea "店家購物袋"
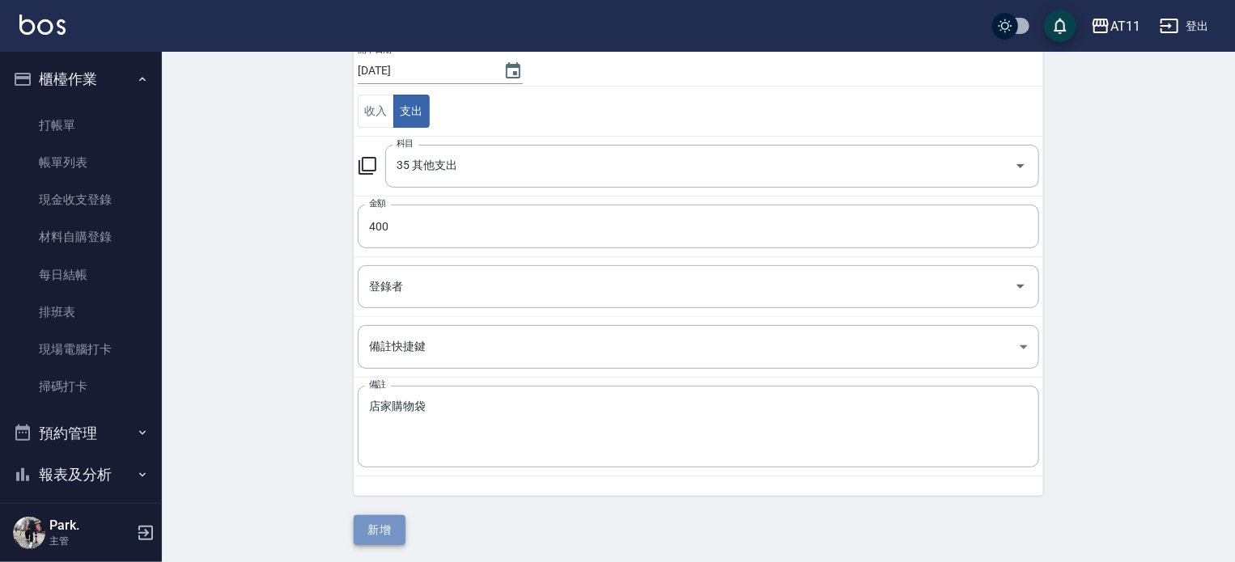
click at [385, 527] on button "新增" at bounding box center [380, 531] width 52 height 30
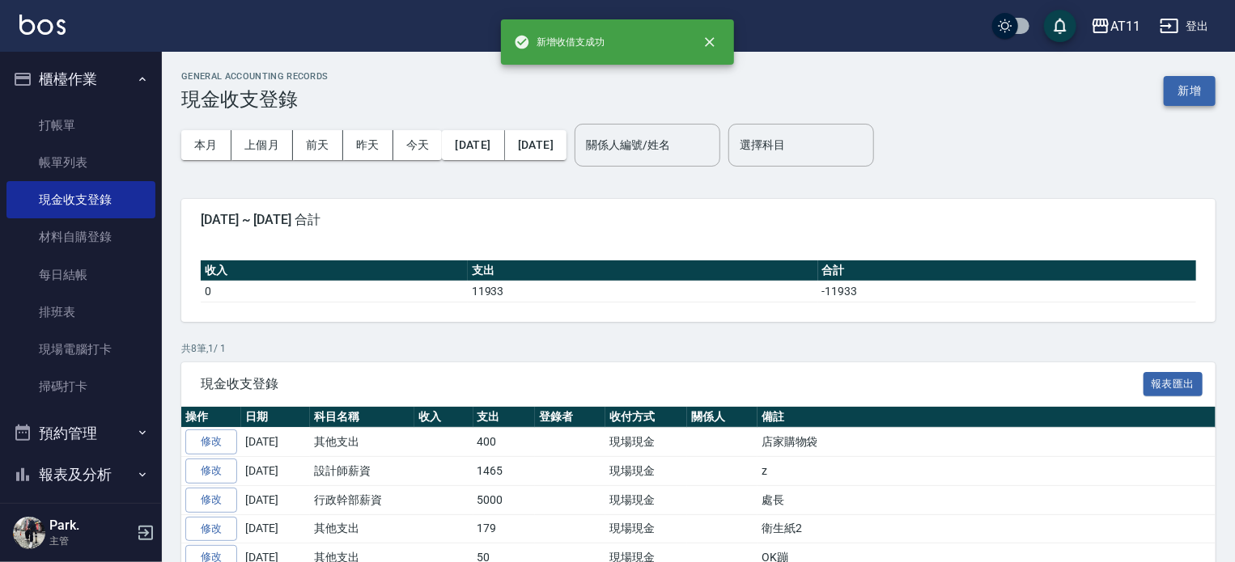
click at [1180, 96] on button "新增" at bounding box center [1190, 91] width 52 height 30
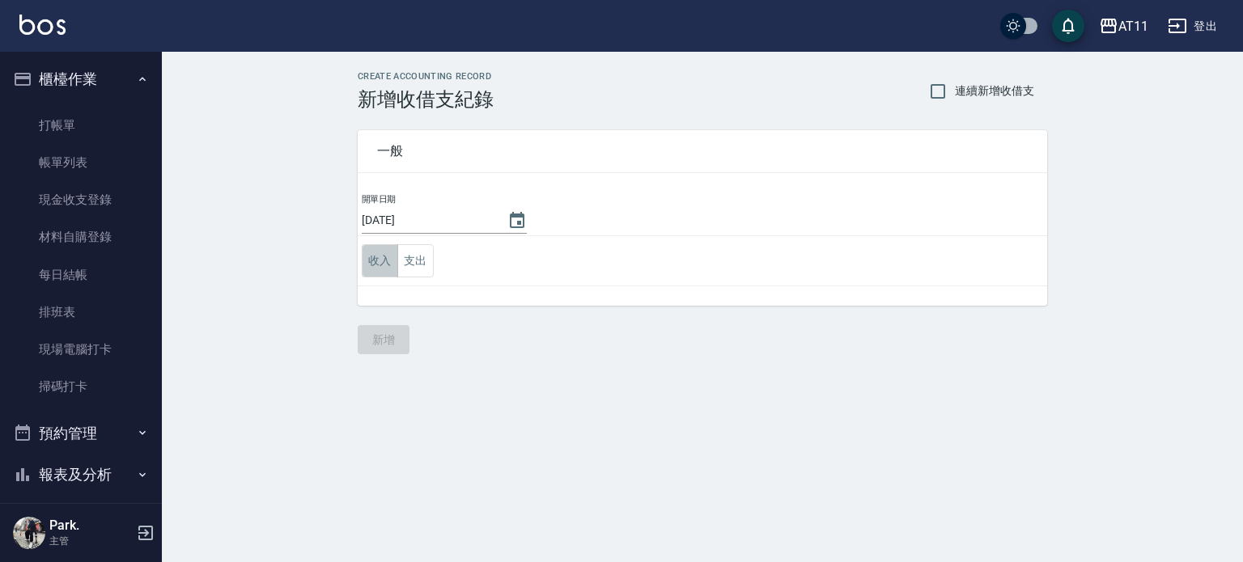
click at [391, 261] on button "收入" at bounding box center [380, 260] width 36 height 33
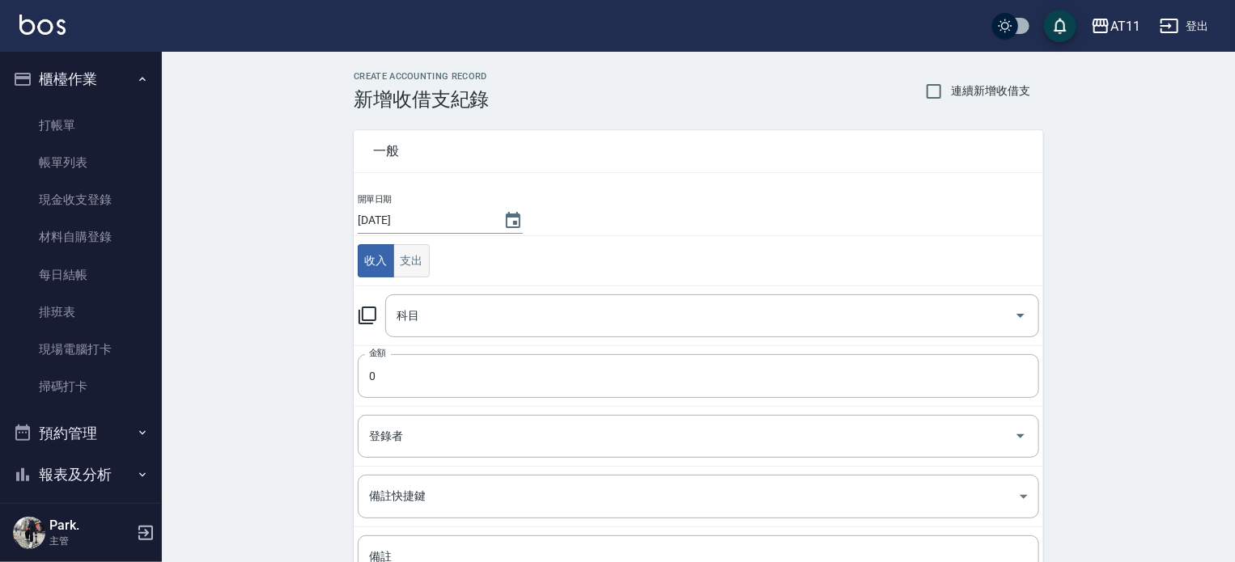
click at [413, 264] on button "支出" at bounding box center [411, 260] width 36 height 33
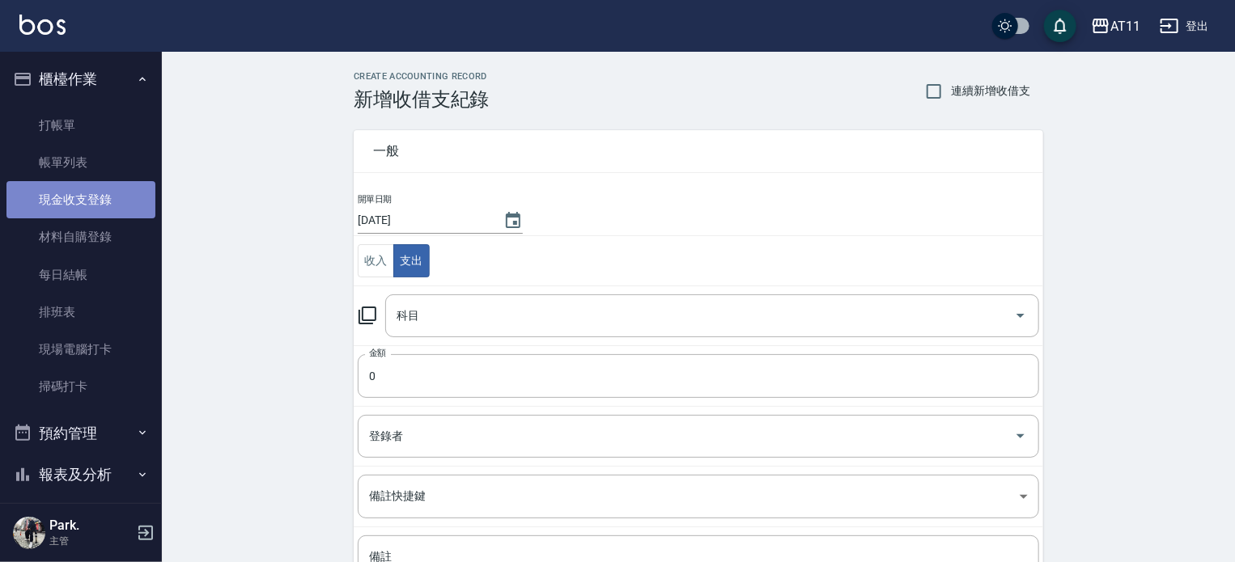
click at [84, 205] on link "現金收支登錄" at bounding box center [80, 199] width 149 height 37
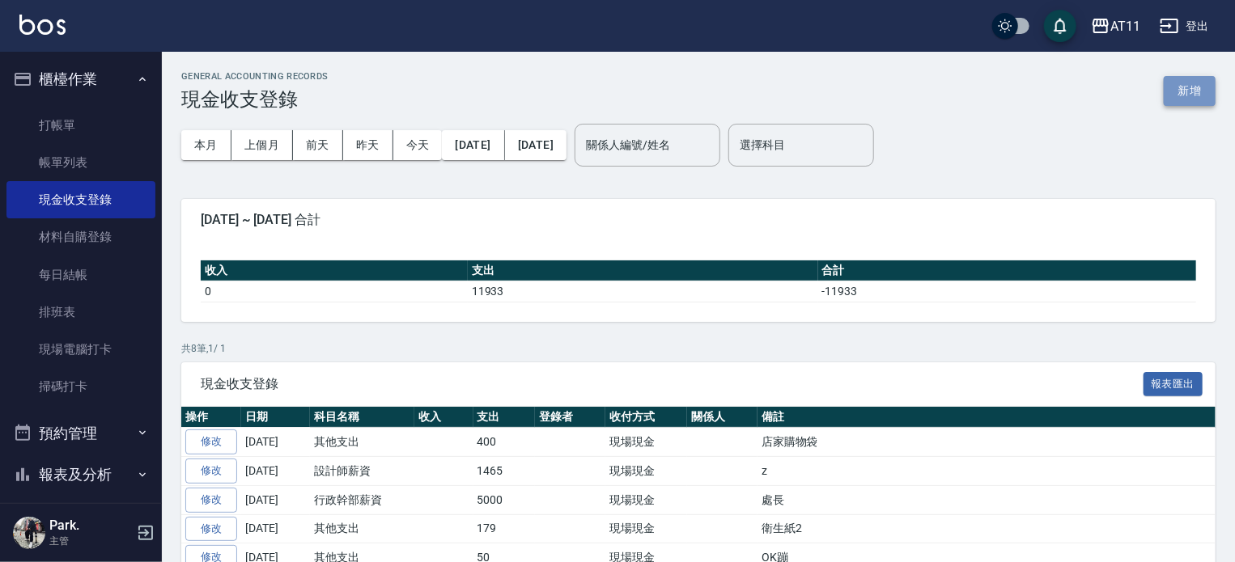
click at [1186, 90] on button "新增" at bounding box center [1190, 91] width 52 height 30
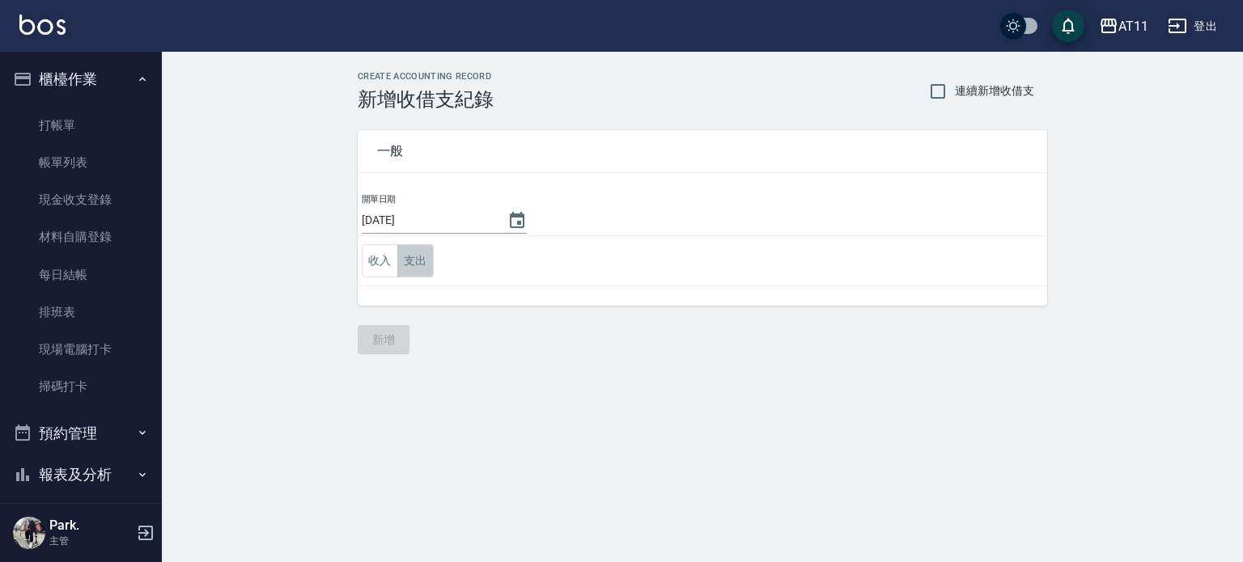
click at [421, 257] on button "支出" at bounding box center [415, 260] width 36 height 33
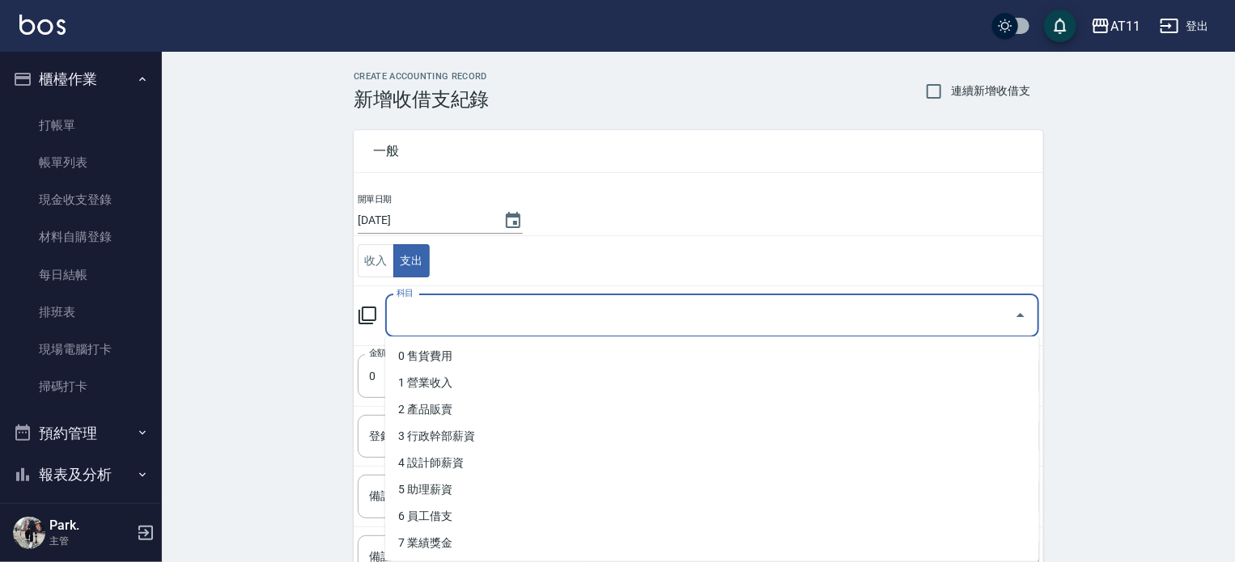
click at [509, 316] on input "科目" at bounding box center [700, 316] width 615 height 28
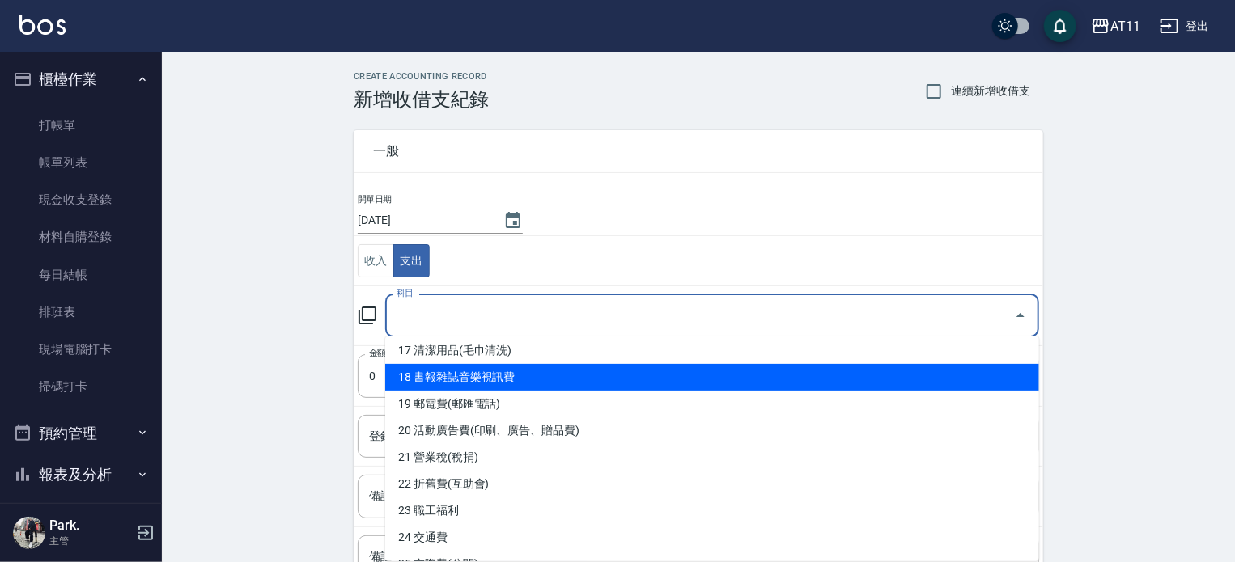
scroll to position [486, 0]
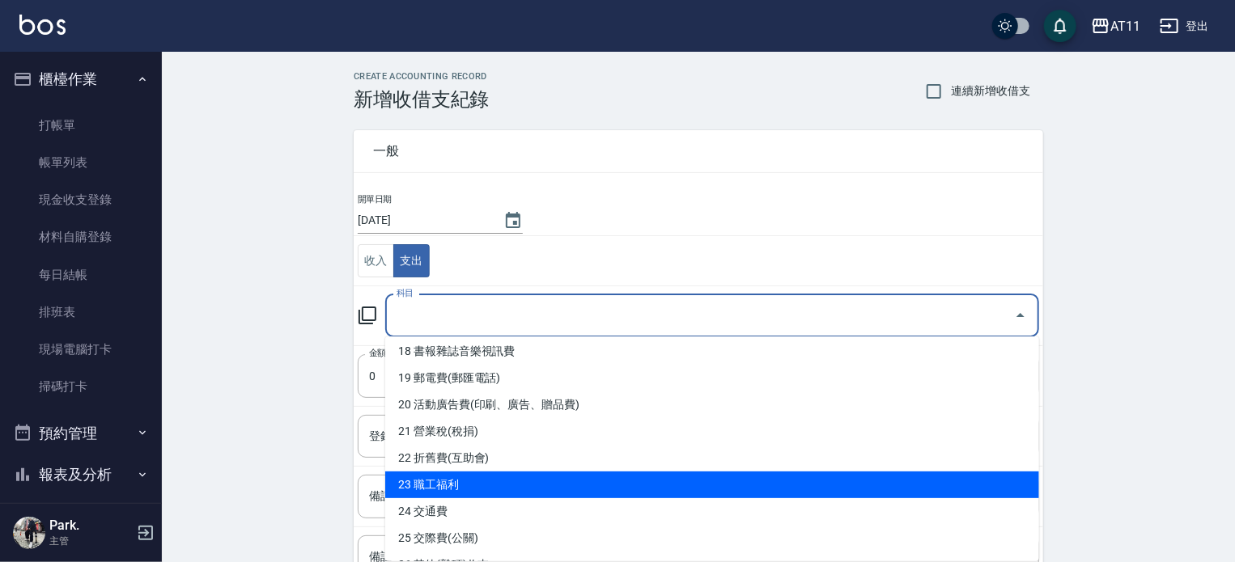
click at [705, 485] on li "23 職工福利" at bounding box center [712, 485] width 654 height 27
type input "23 職工福利"
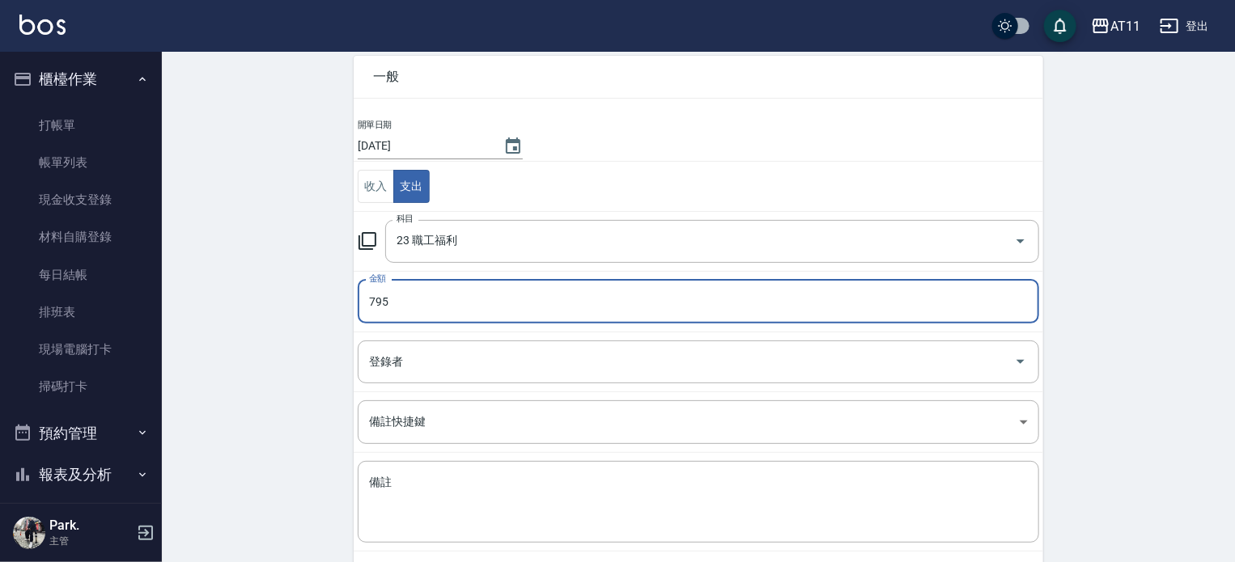
scroll to position [150, 0]
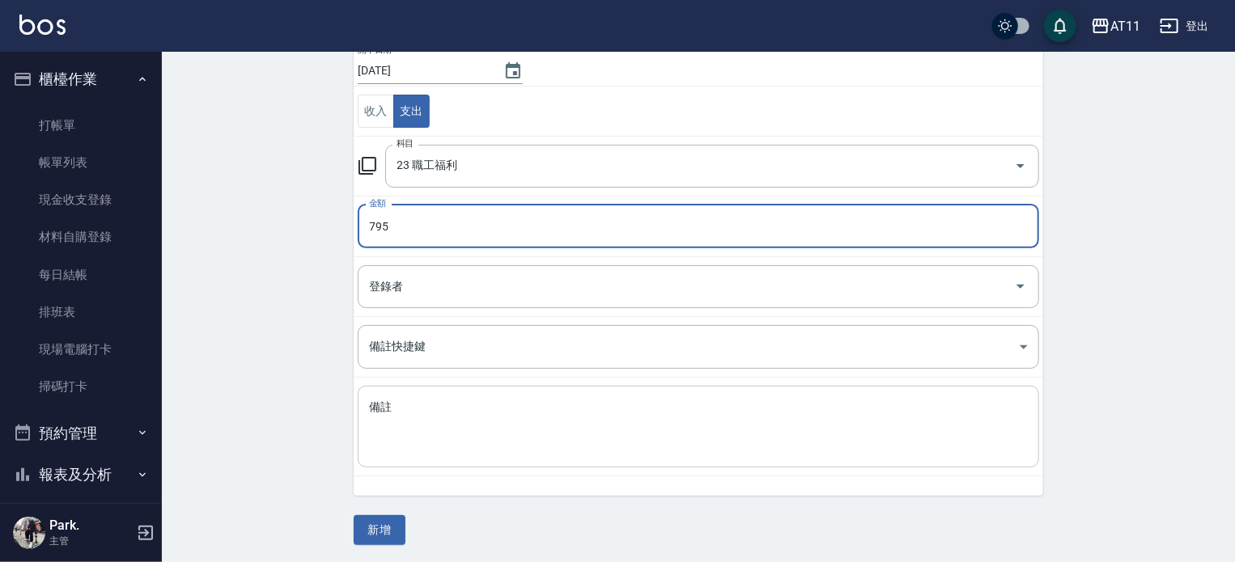
type input "795"
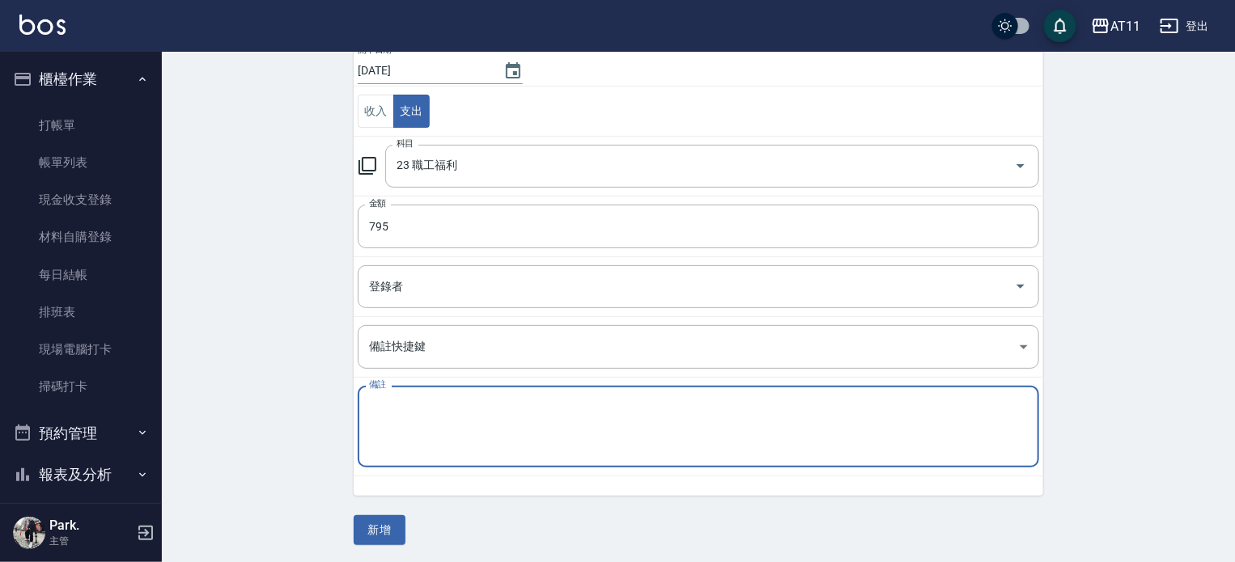
click at [574, 417] on textarea "備註" at bounding box center [698, 427] width 659 height 55
type textarea "ㄐ"
type textarea "經理秋旅補助"
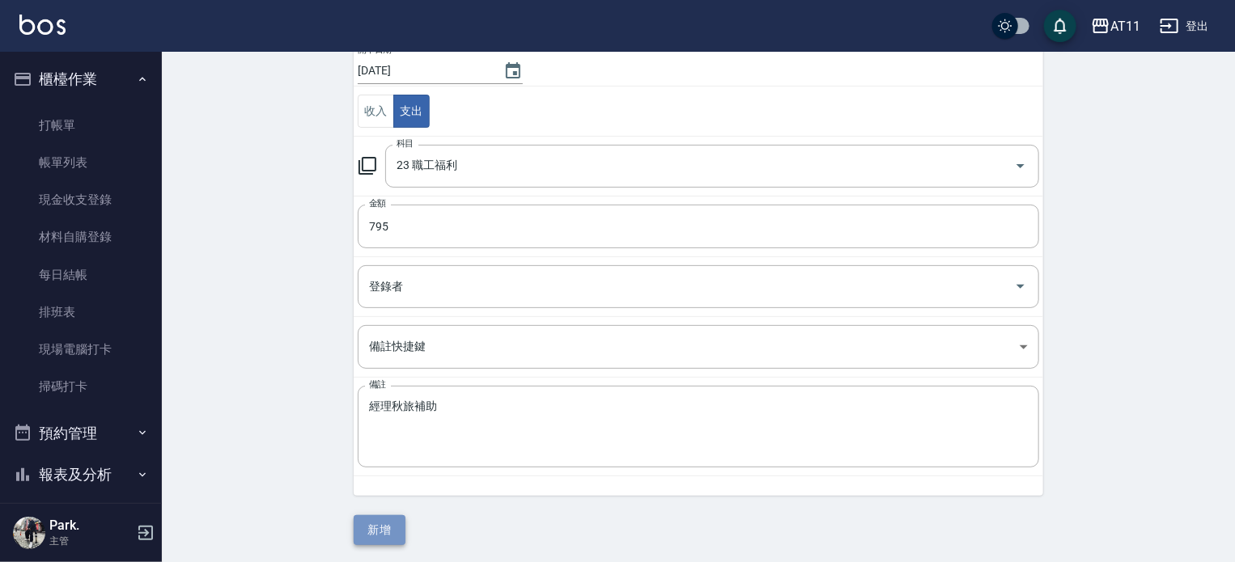
click at [379, 528] on button "新增" at bounding box center [380, 531] width 52 height 30
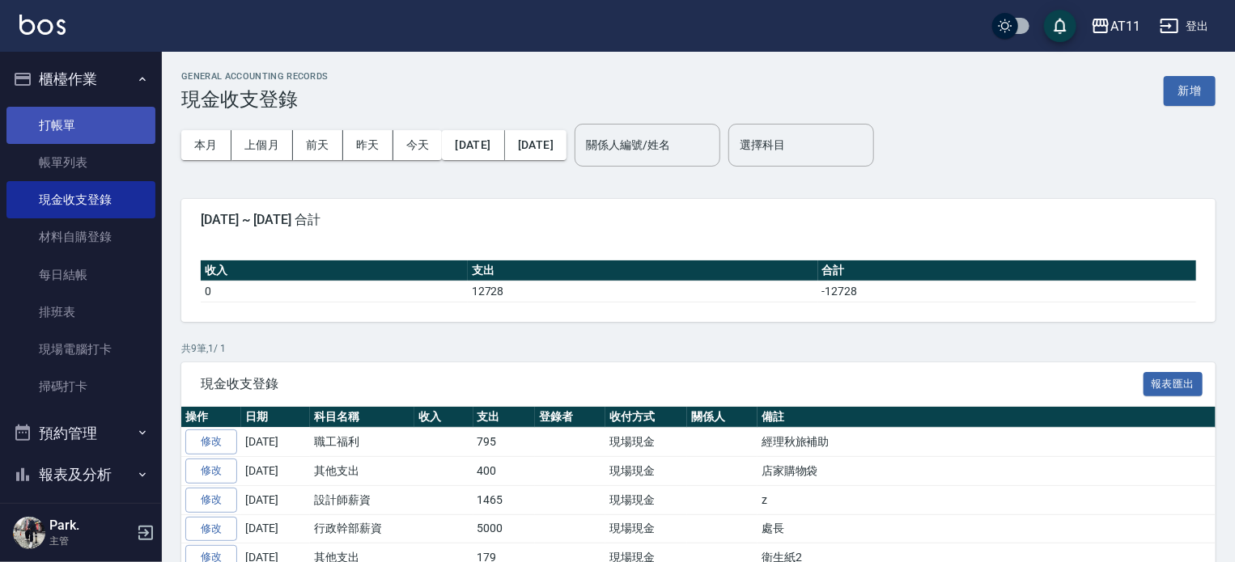
drag, startPoint x: 83, startPoint y: 125, endPoint x: 93, endPoint y: 118, distance: 12.1
click at [83, 125] on link "打帳單" at bounding box center [80, 125] width 149 height 37
